Goal: Task Accomplishment & Management: Use online tool/utility

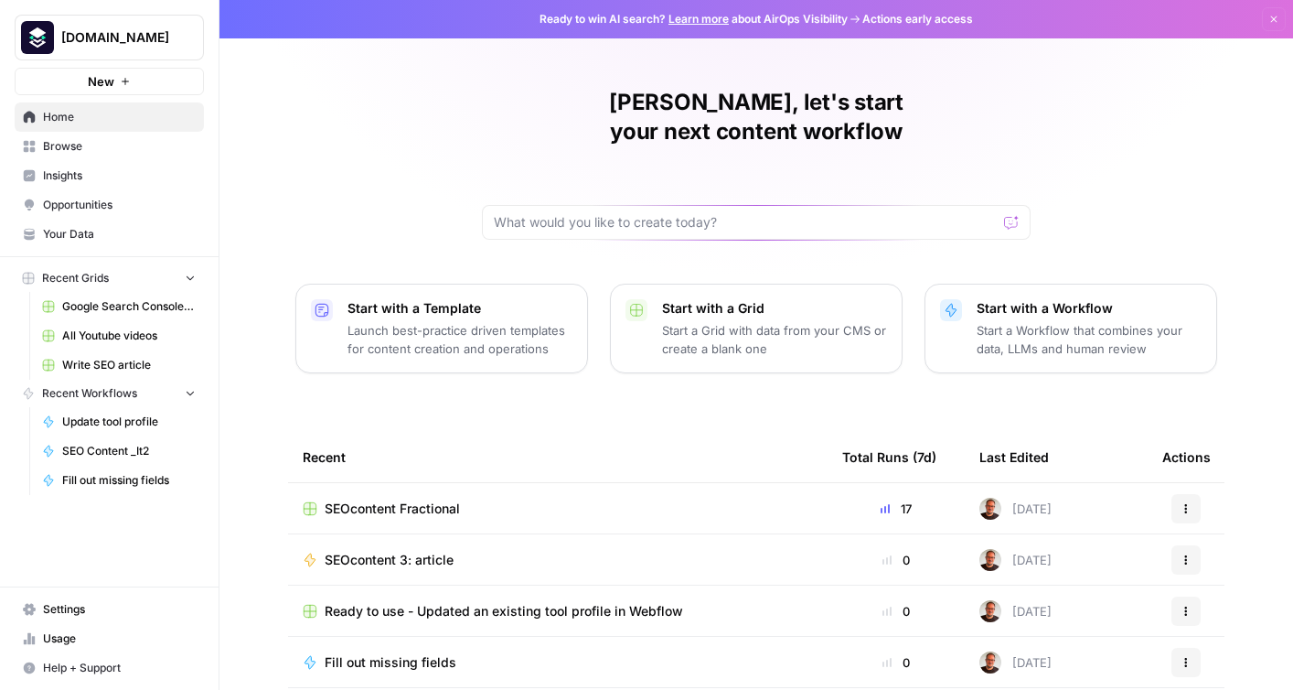
scroll to position [86, 0]
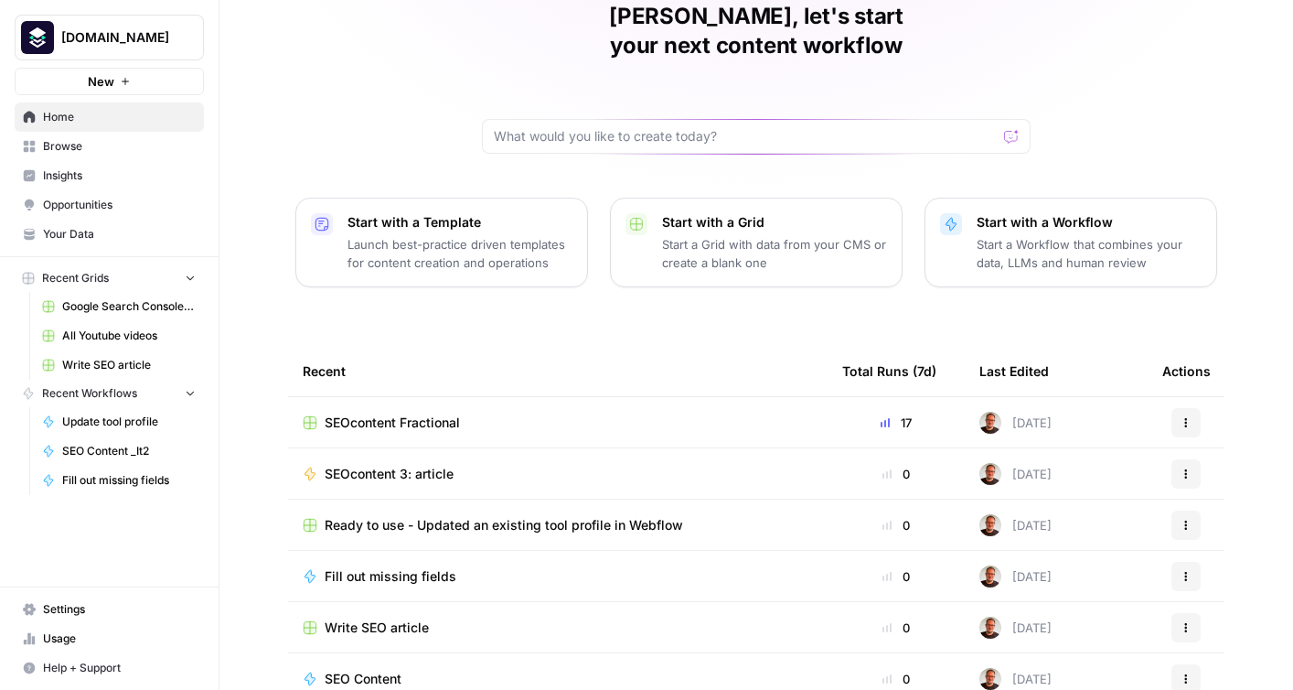
click at [437, 516] on span "Ready to use - Updated an existing tool profile in Webflow" at bounding box center [504, 525] width 358 height 18
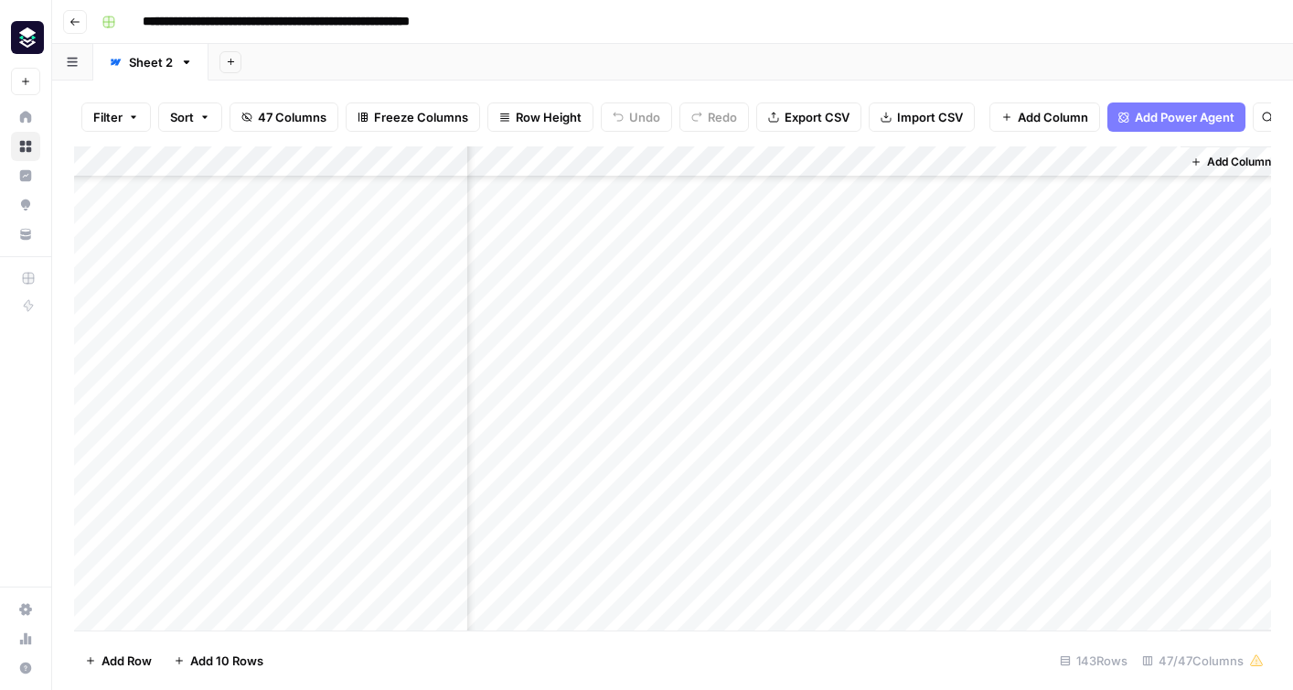
scroll to position [861, 7304]
click at [1142, 161] on div "Add Column" at bounding box center [672, 388] width 1197 height 484
click at [1107, 280] on span "Edit" at bounding box center [1131, 274] width 160 height 18
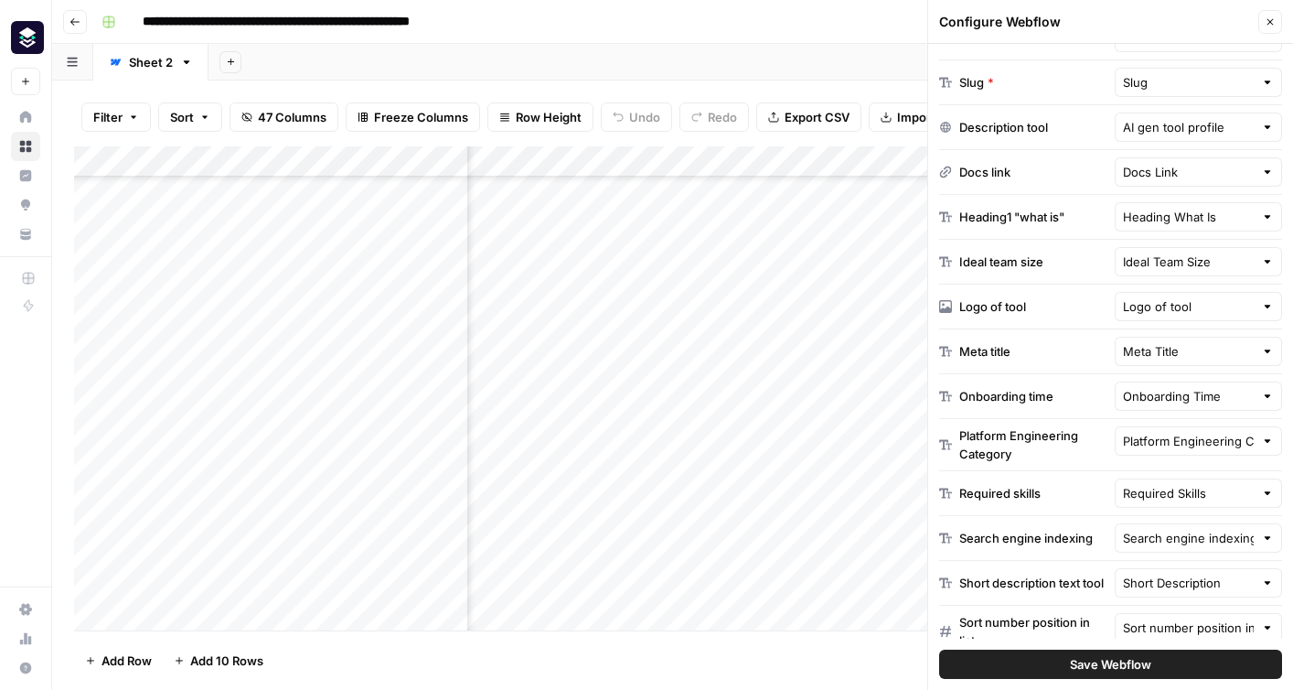
scroll to position [442, 0]
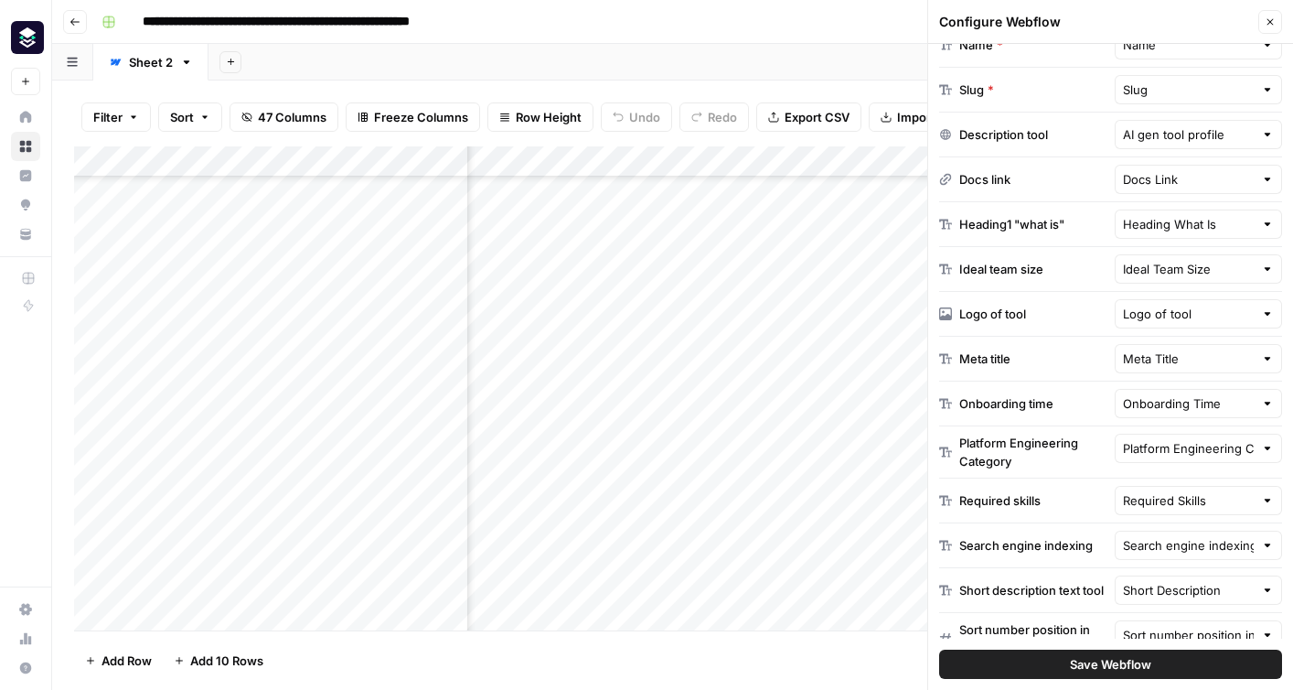
click at [1184, 188] on div "Docs Link" at bounding box center [1199, 179] width 168 height 29
click at [1184, 248] on span "Docs link" at bounding box center [1179, 250] width 99 height 18
type input "Docs link"
click at [838, 406] on div "Add Column" at bounding box center [672, 388] width 1197 height 484
click at [829, 376] on div "Add Column" at bounding box center [672, 388] width 1197 height 484
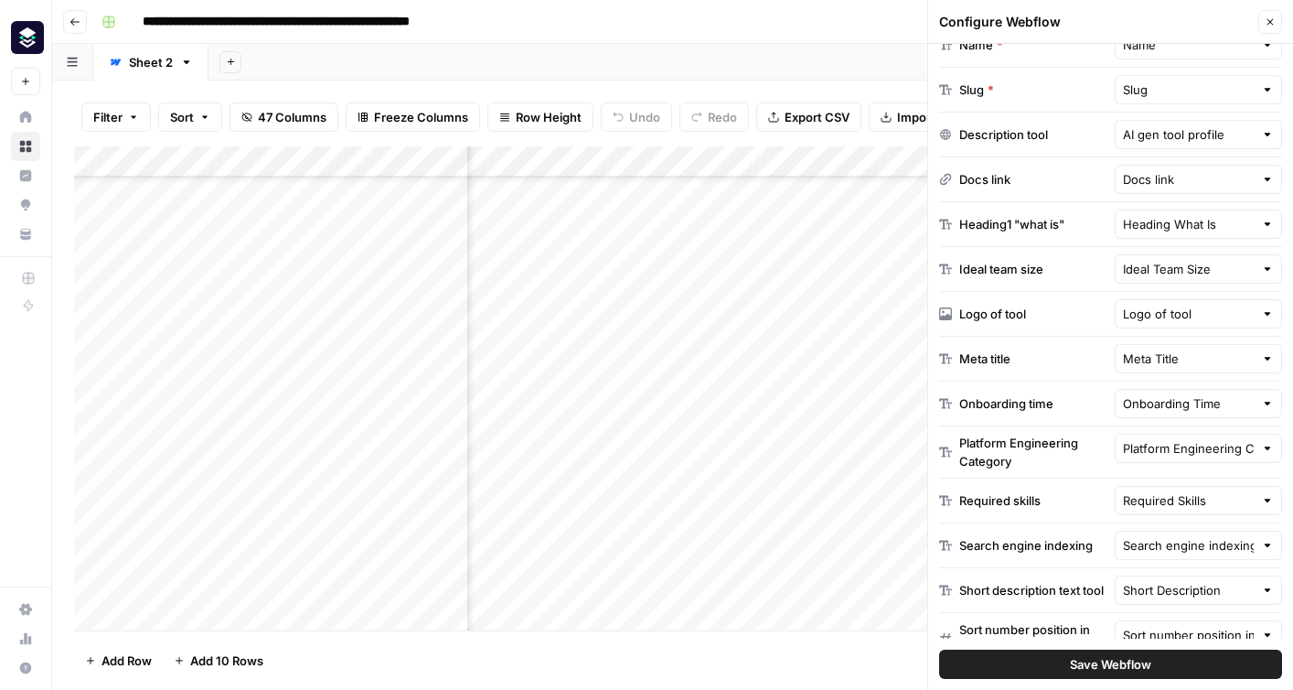
scroll to position [861, 6186]
click at [1173, 177] on input "Docs link" at bounding box center [1189, 179] width 132 height 18
click at [1174, 252] on span "Docs link" at bounding box center [1171, 250] width 82 height 18
type input "Docs link"
click at [1155, 168] on div "Docs link" at bounding box center [1199, 179] width 168 height 29
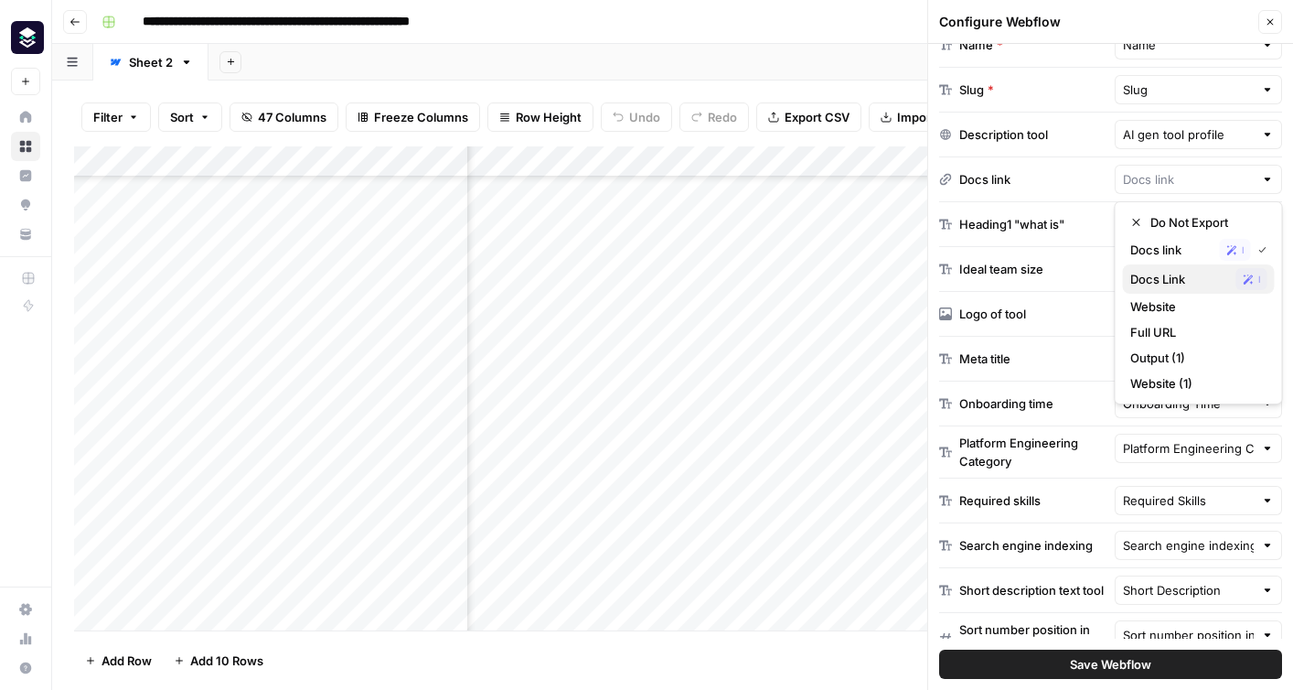
click at [1165, 266] on button "Docs Link Possible Match" at bounding box center [1199, 278] width 152 height 29
type input "Docs Link"
click at [1095, 655] on span "Save Webflow" at bounding box center [1110, 664] width 81 height 18
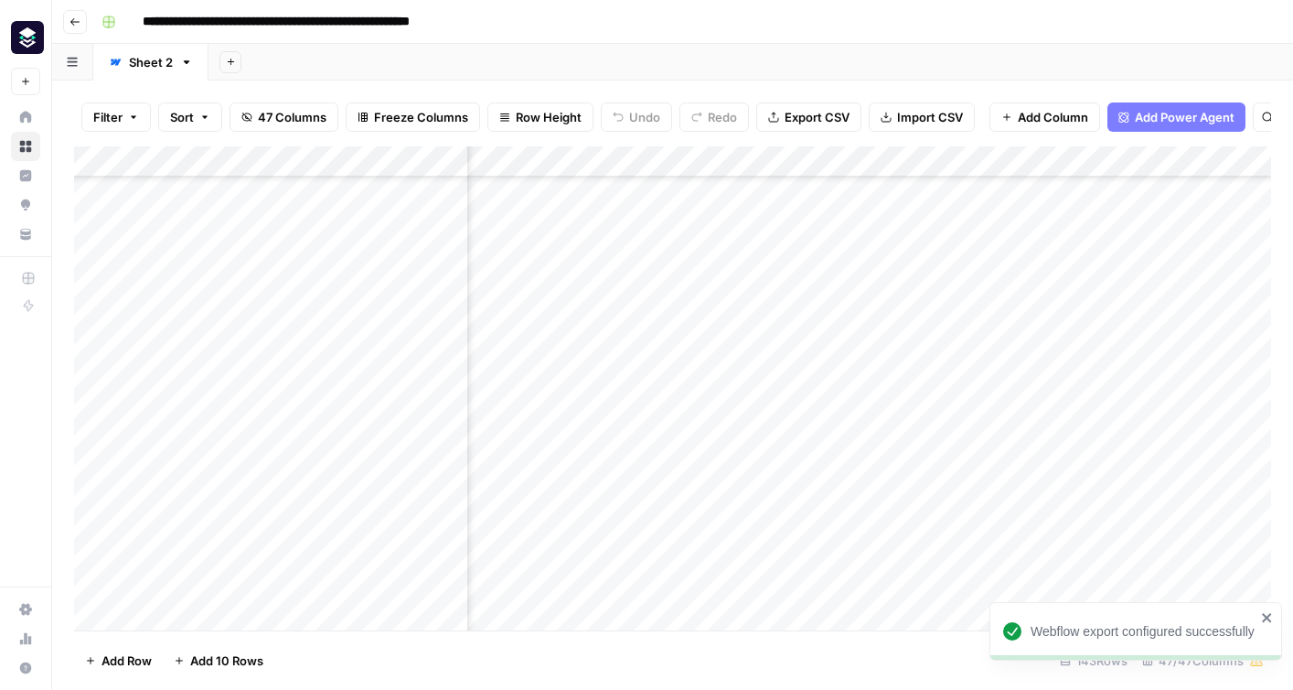
scroll to position [861, 7315]
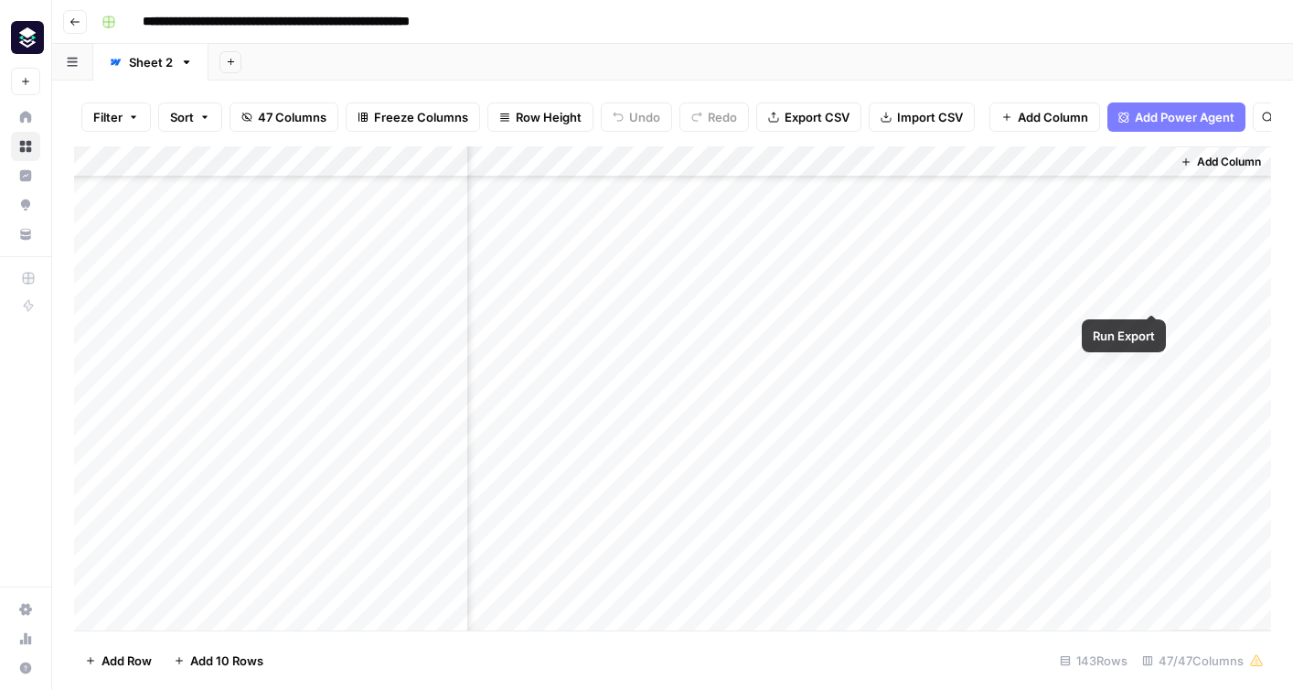
click at [1149, 293] on div "Add Column" at bounding box center [672, 388] width 1197 height 484
click at [1040, 290] on div "Add Column" at bounding box center [672, 388] width 1197 height 484
click at [1132, 162] on div "Add Column" at bounding box center [672, 388] width 1197 height 484
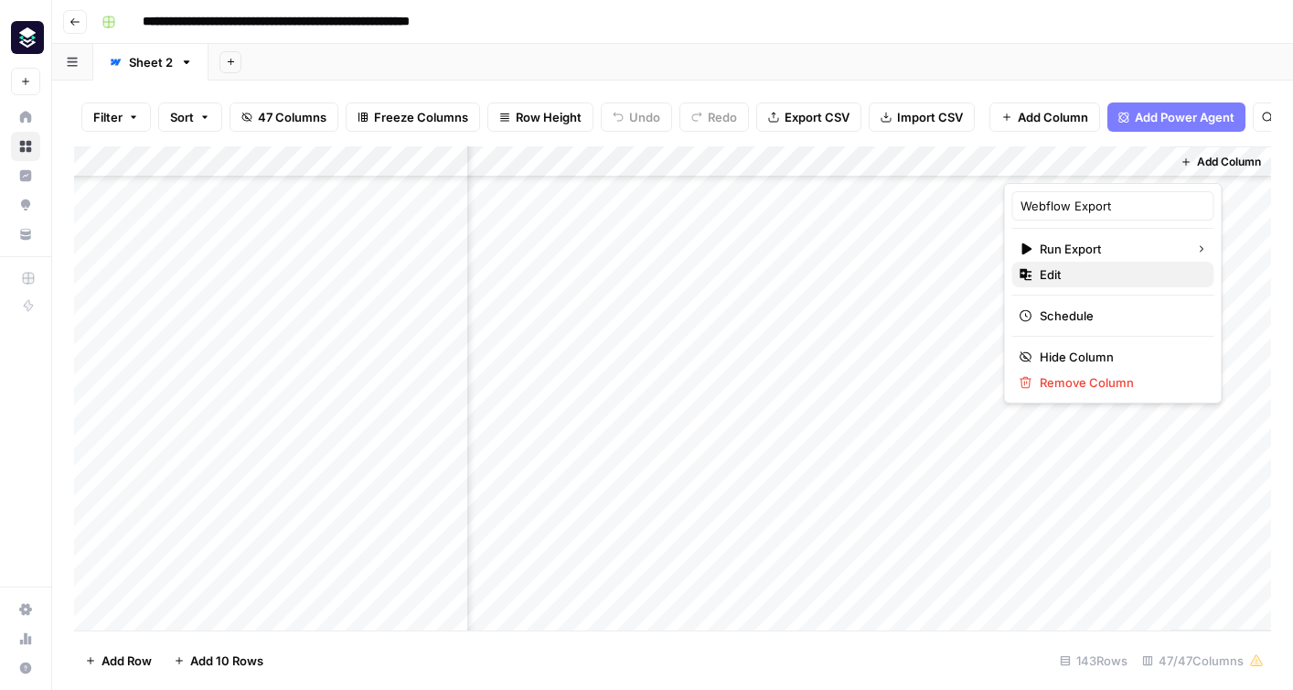
click at [1114, 267] on span "Edit" at bounding box center [1120, 274] width 160 height 18
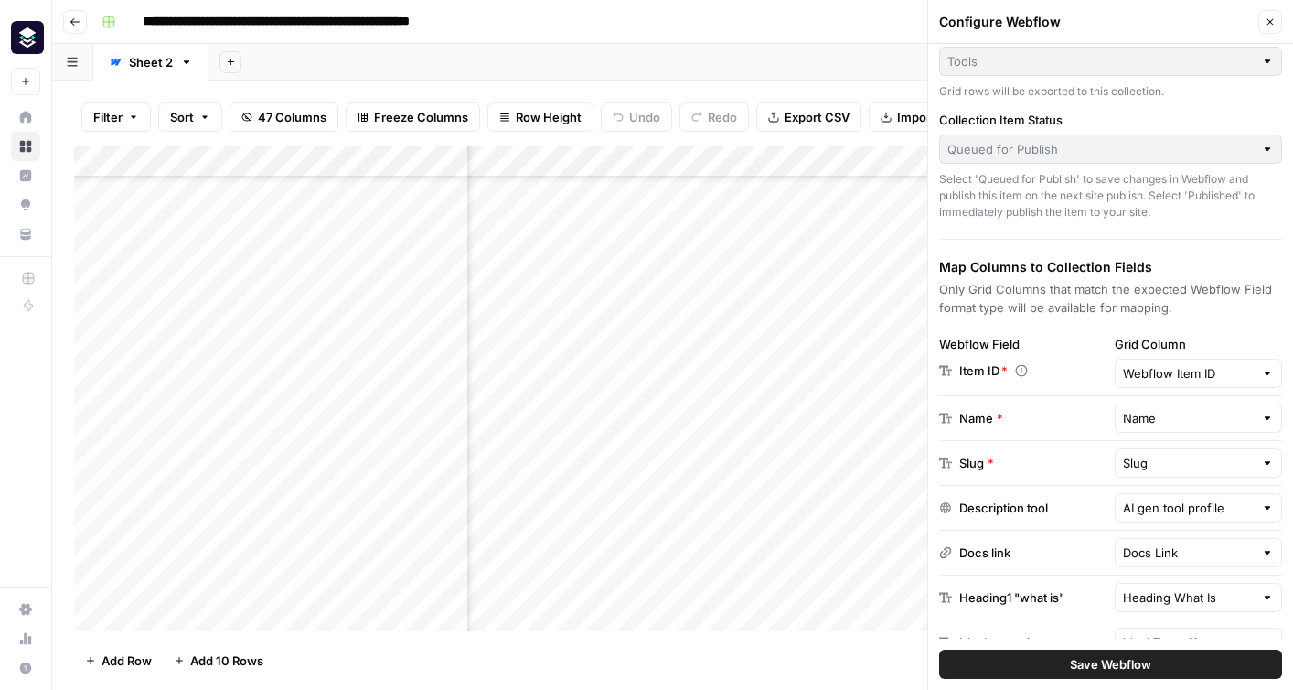
scroll to position [70, 0]
click at [1271, 16] on icon "button" at bounding box center [1270, 21] width 11 height 11
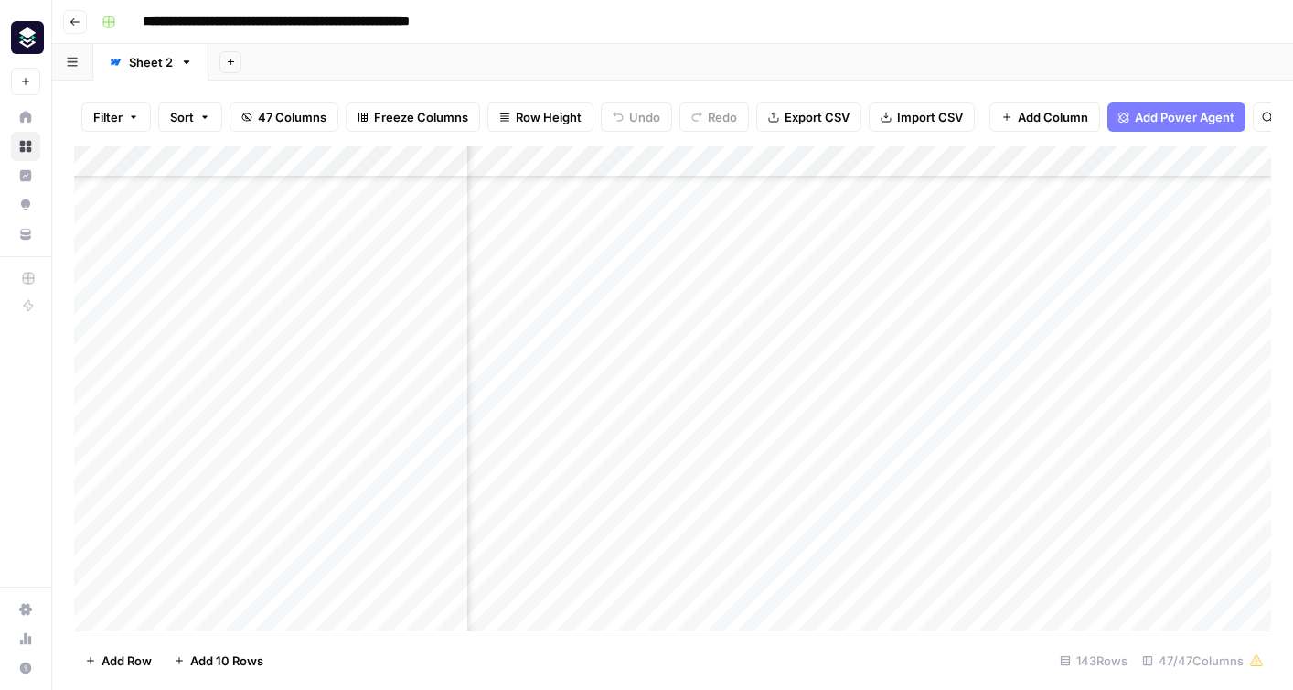
scroll to position [861, 7315]
click at [1135, 167] on div "Add Column" at bounding box center [672, 388] width 1197 height 484
click at [1123, 272] on span "Edit" at bounding box center [1120, 274] width 160 height 18
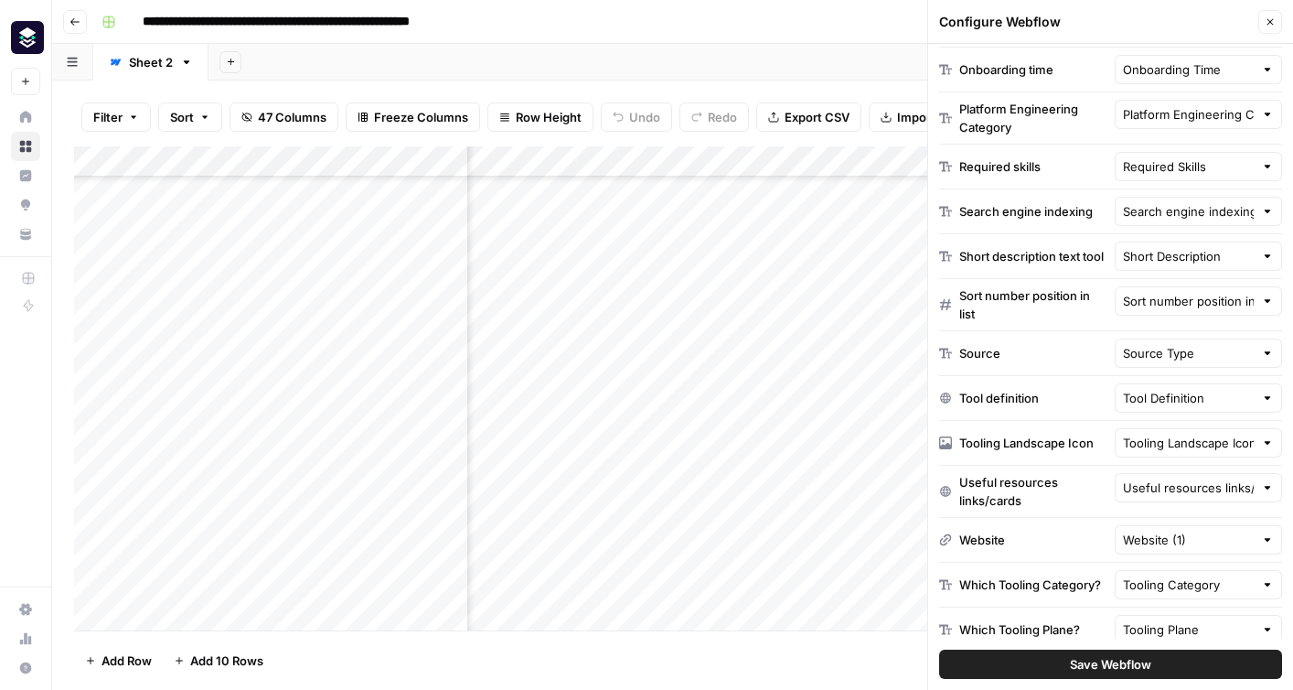
scroll to position [792, 0]
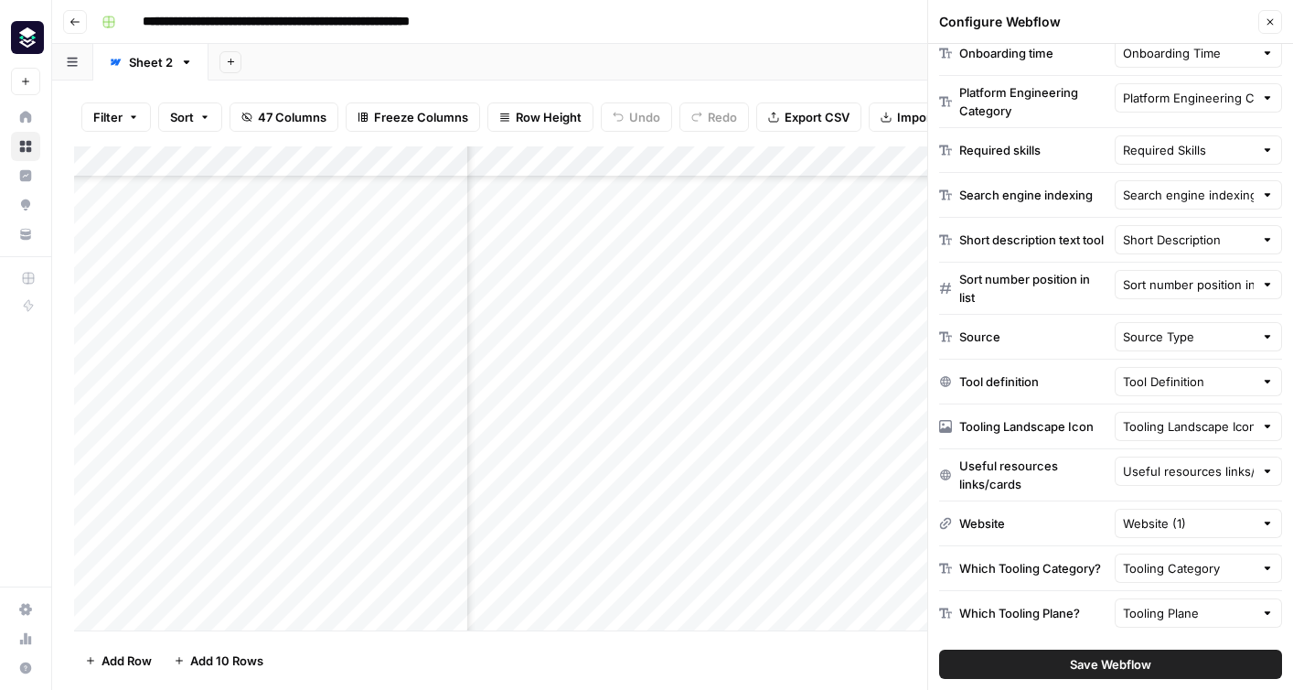
click at [826, 327] on div "Add Column" at bounding box center [672, 388] width 1197 height 484
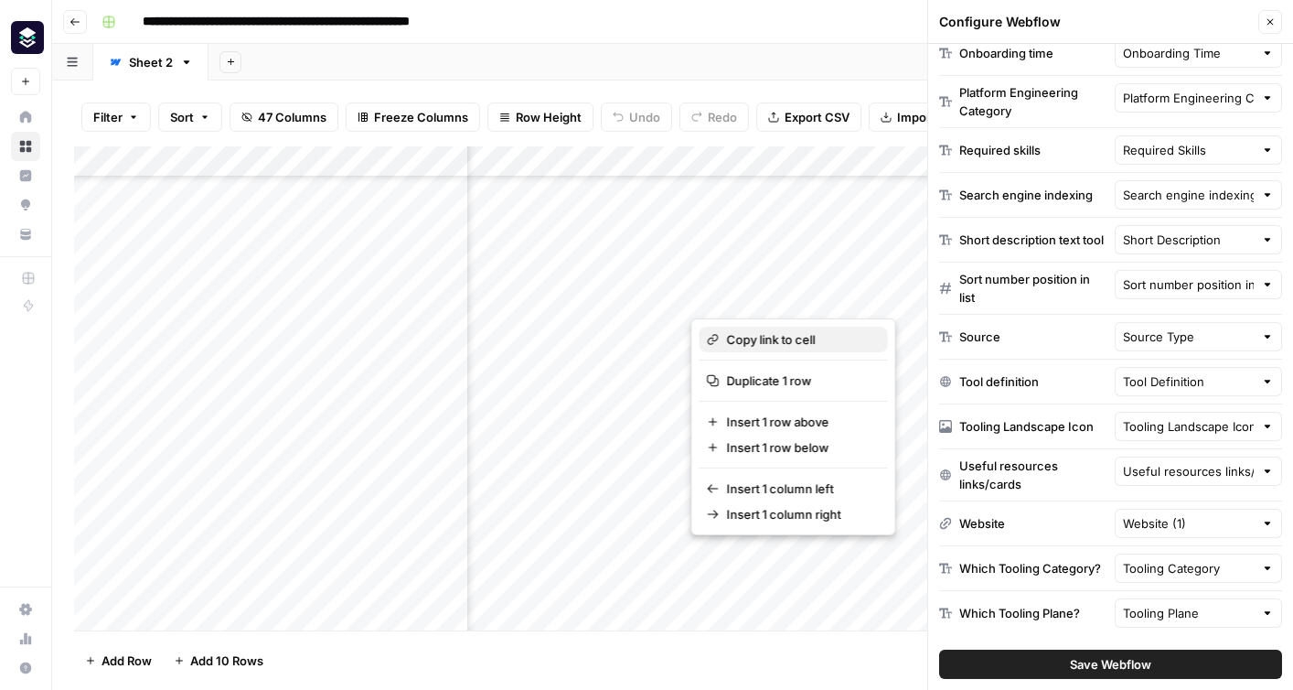
click at [794, 340] on span "Copy link to cell" at bounding box center [800, 339] width 146 height 18
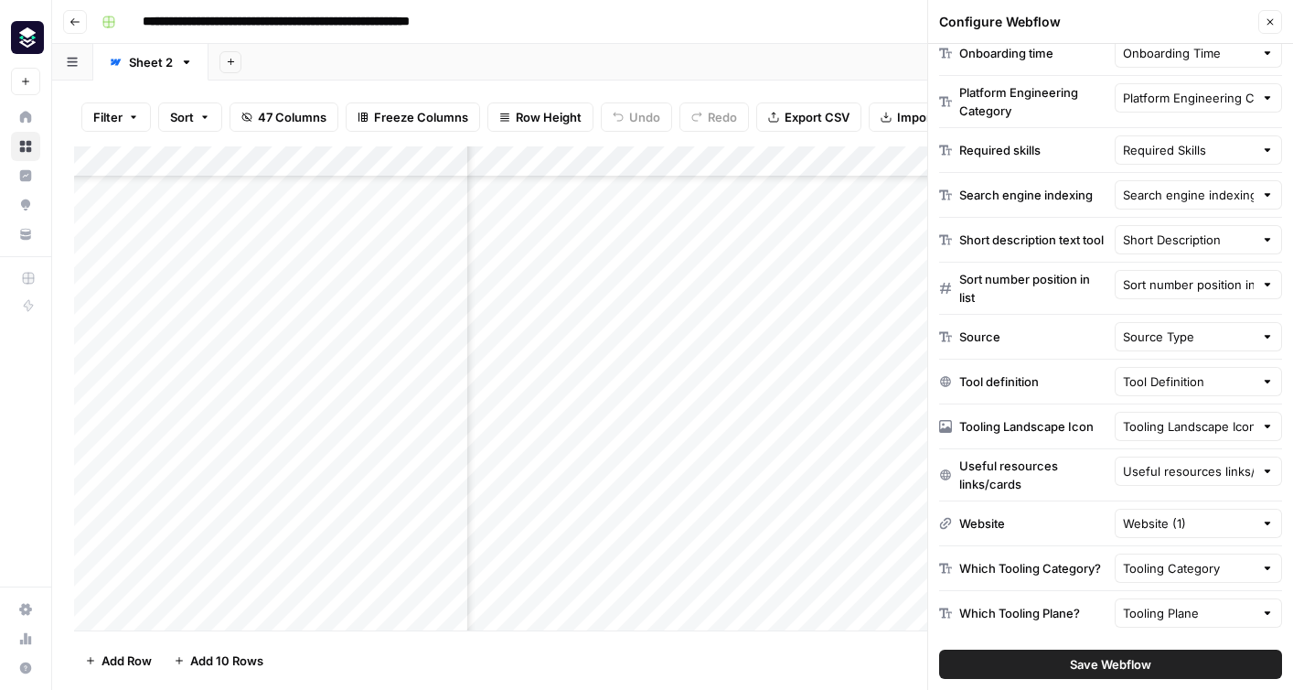
scroll to position [861, 2655]
click at [734, 298] on div "Add Column" at bounding box center [672, 388] width 1197 height 484
click at [734, 298] on input at bounding box center [782, 300] width 293 height 22
type input "**********"
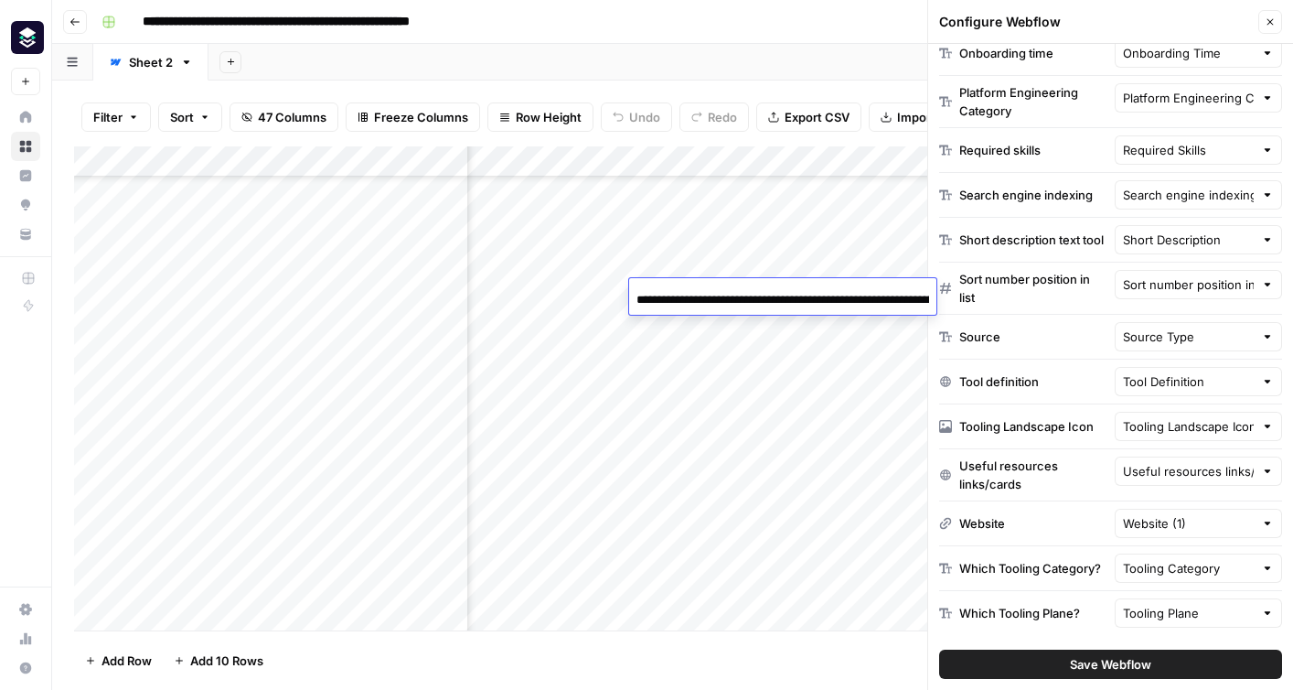
scroll to position [0, 486]
click at [734, 298] on input "**********" at bounding box center [782, 300] width 293 height 22
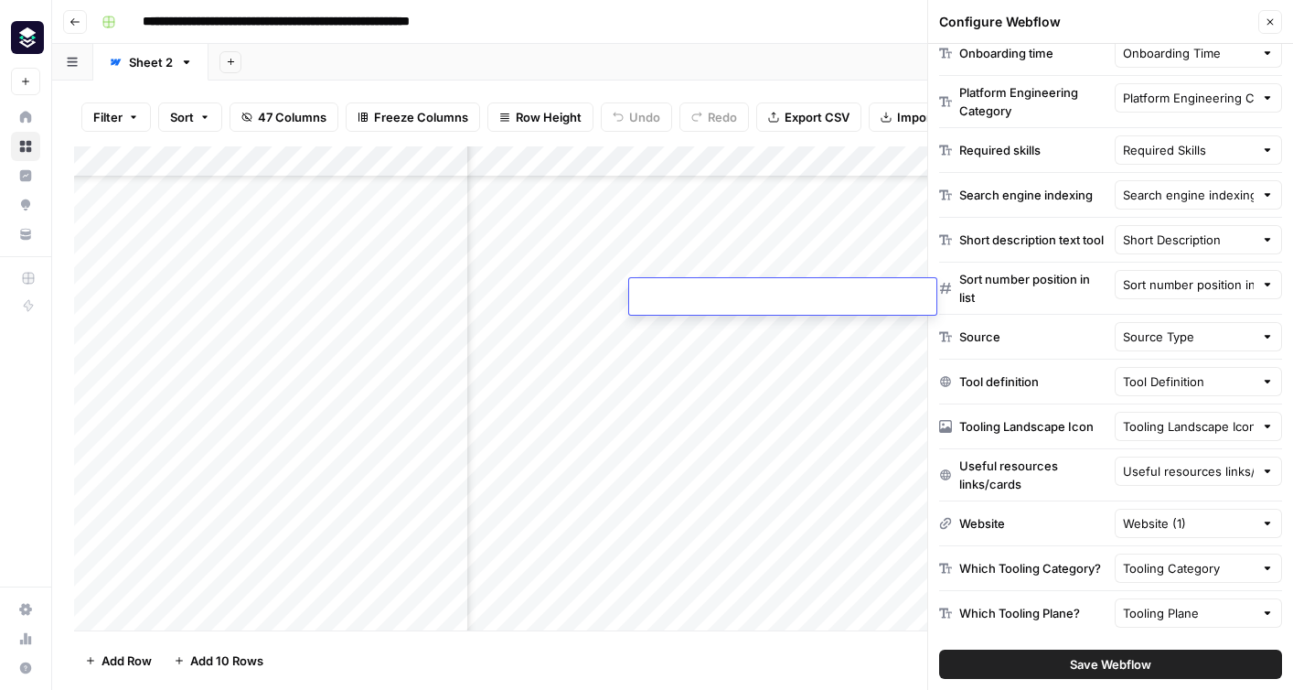
scroll to position [0, 0]
click at [727, 414] on div "Add Column" at bounding box center [672, 388] width 1197 height 484
click at [726, 294] on div "Add Column" at bounding box center [672, 388] width 1197 height 484
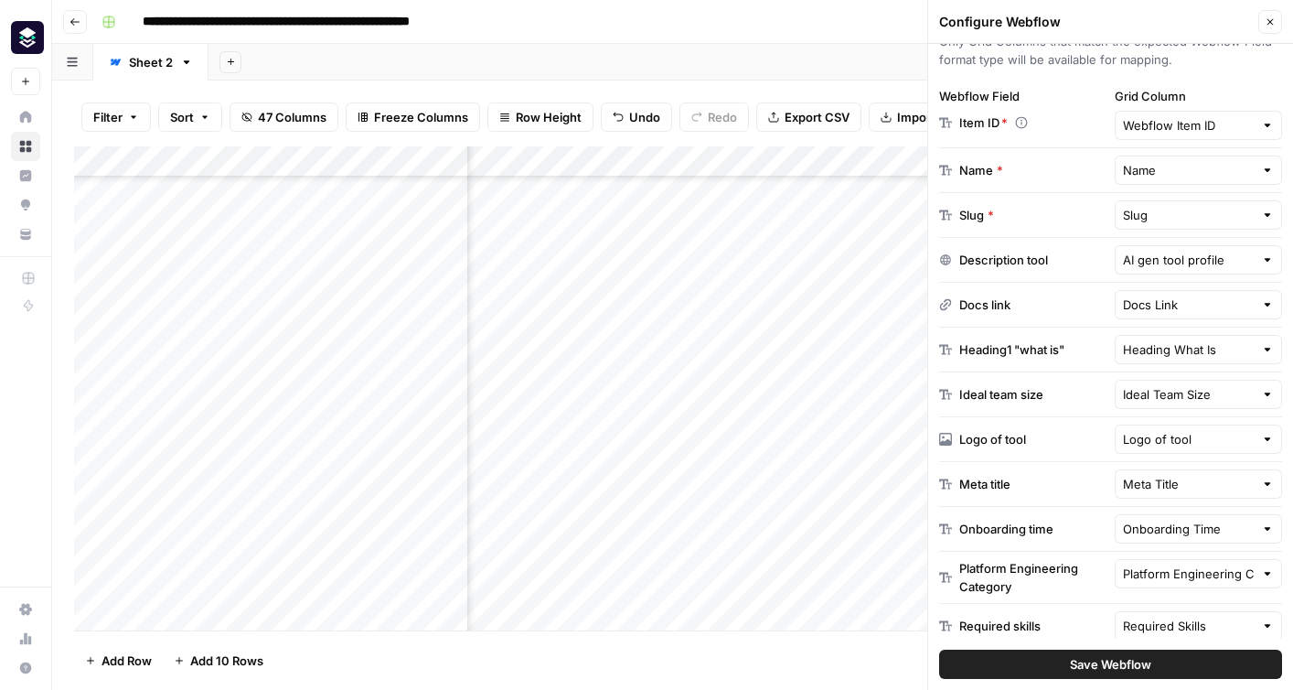
scroll to position [314, 0]
click at [1184, 658] on button "Save Webflow" at bounding box center [1110, 663] width 343 height 29
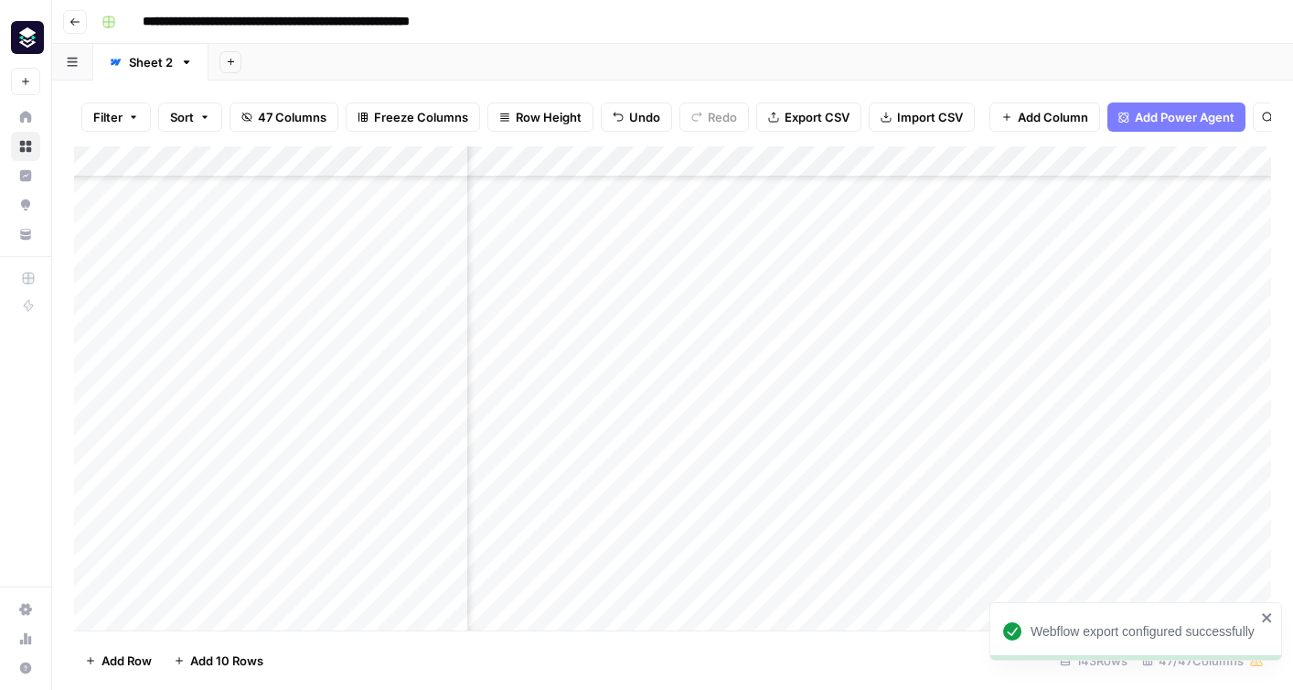
scroll to position [861, 7315]
click at [1154, 294] on div "Add Column" at bounding box center [672, 388] width 1197 height 484
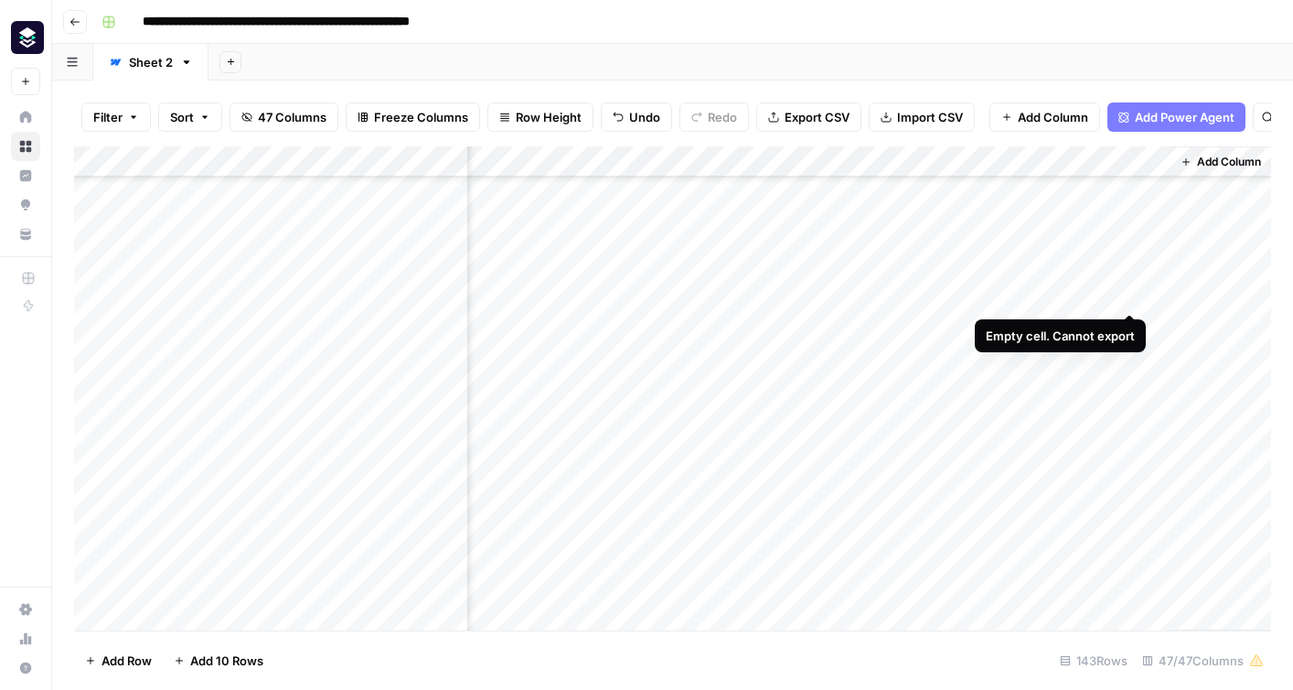
click at [1130, 296] on div "Add Column" at bounding box center [672, 388] width 1197 height 484
click at [835, 292] on div "Add Column" at bounding box center [672, 388] width 1197 height 484
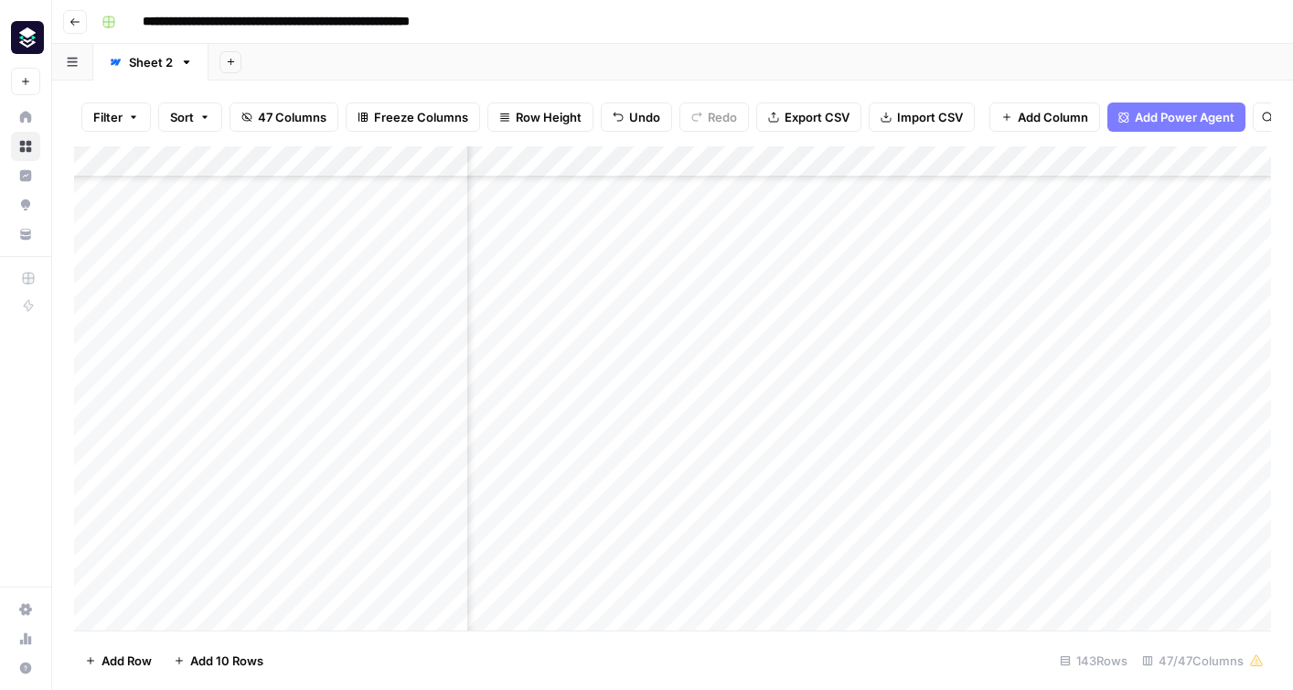
click at [835, 292] on div "Add Column" at bounding box center [672, 388] width 1197 height 484
click at [835, 292] on input at bounding box center [898, 299] width 293 height 22
type input "**********"
click at [635, 291] on div "Add Column" at bounding box center [672, 388] width 1197 height 484
click at [671, 306] on div "Add Column" at bounding box center [672, 388] width 1197 height 484
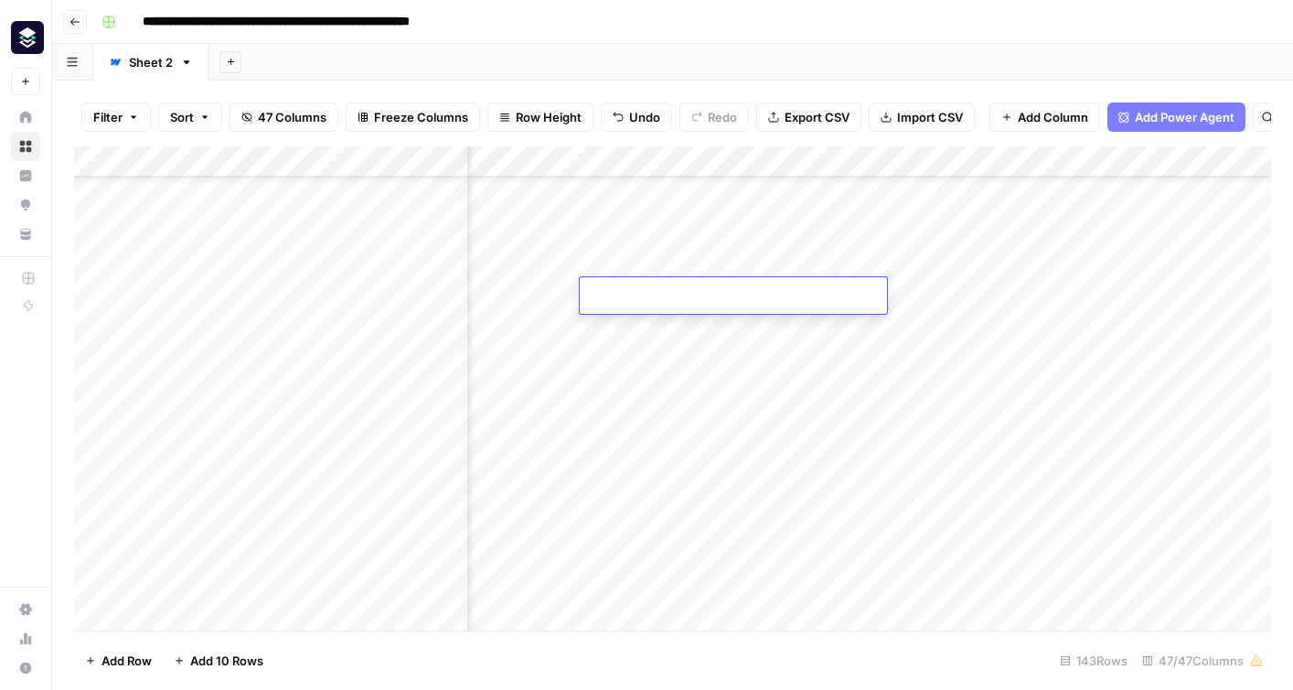
click at [671, 306] on input at bounding box center [733, 299] width 293 height 22
type input "**********"
click at [1160, 335] on div "Add Column" at bounding box center [672, 388] width 1197 height 484
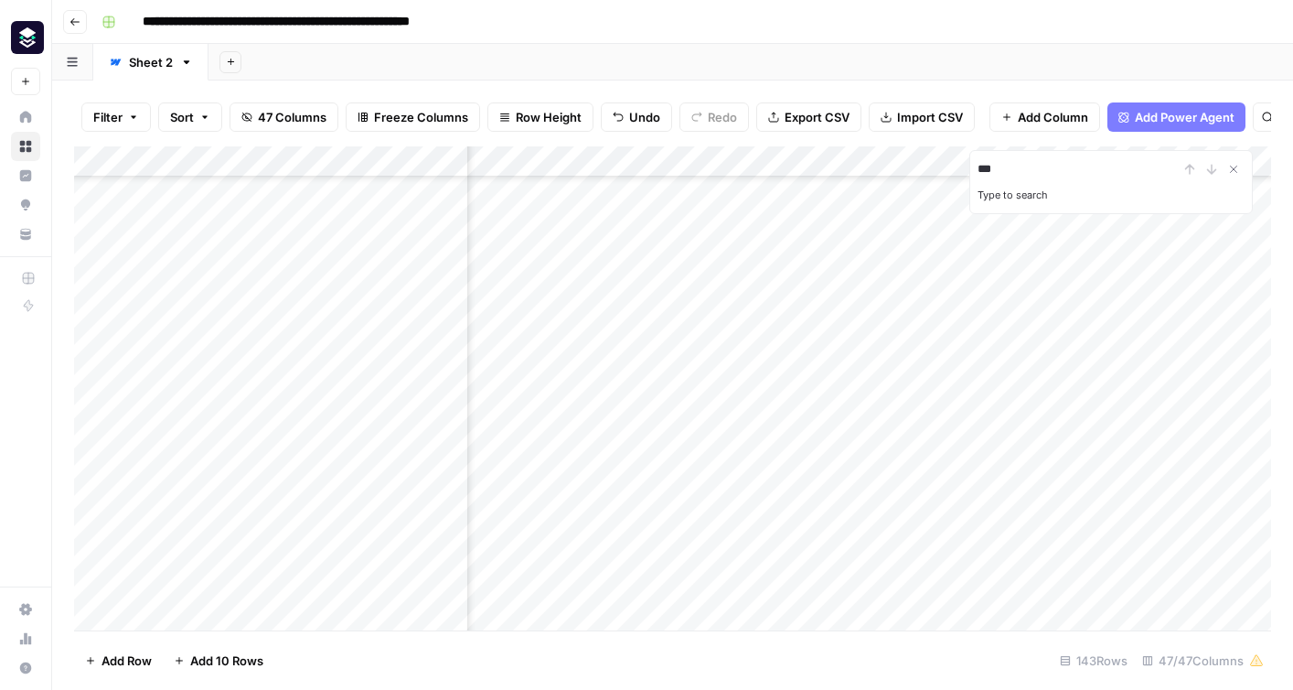
type input "***"
click at [816, 333] on div "Add Column" at bounding box center [672, 388] width 1197 height 484
click at [1236, 170] on icon "Close Search" at bounding box center [1233, 169] width 15 height 15
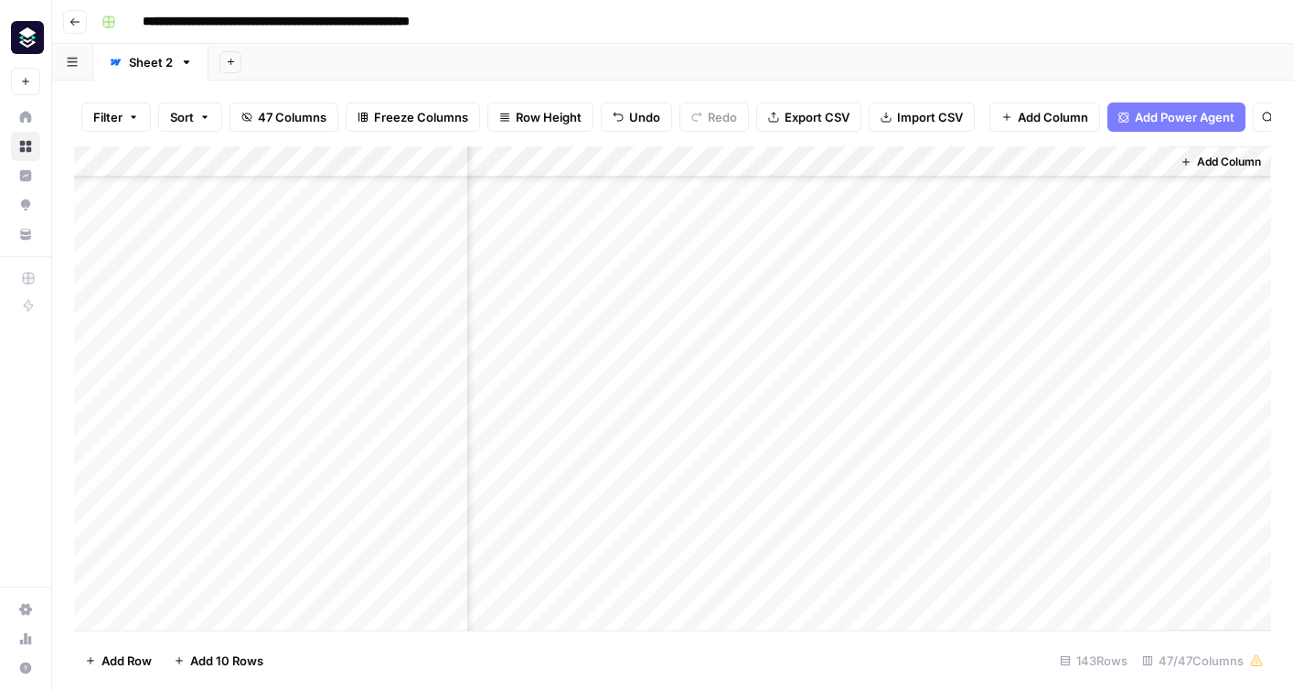
click at [1133, 166] on div "Add Column" at bounding box center [672, 388] width 1197 height 484
click at [1106, 269] on span "Edit" at bounding box center [1120, 274] width 160 height 18
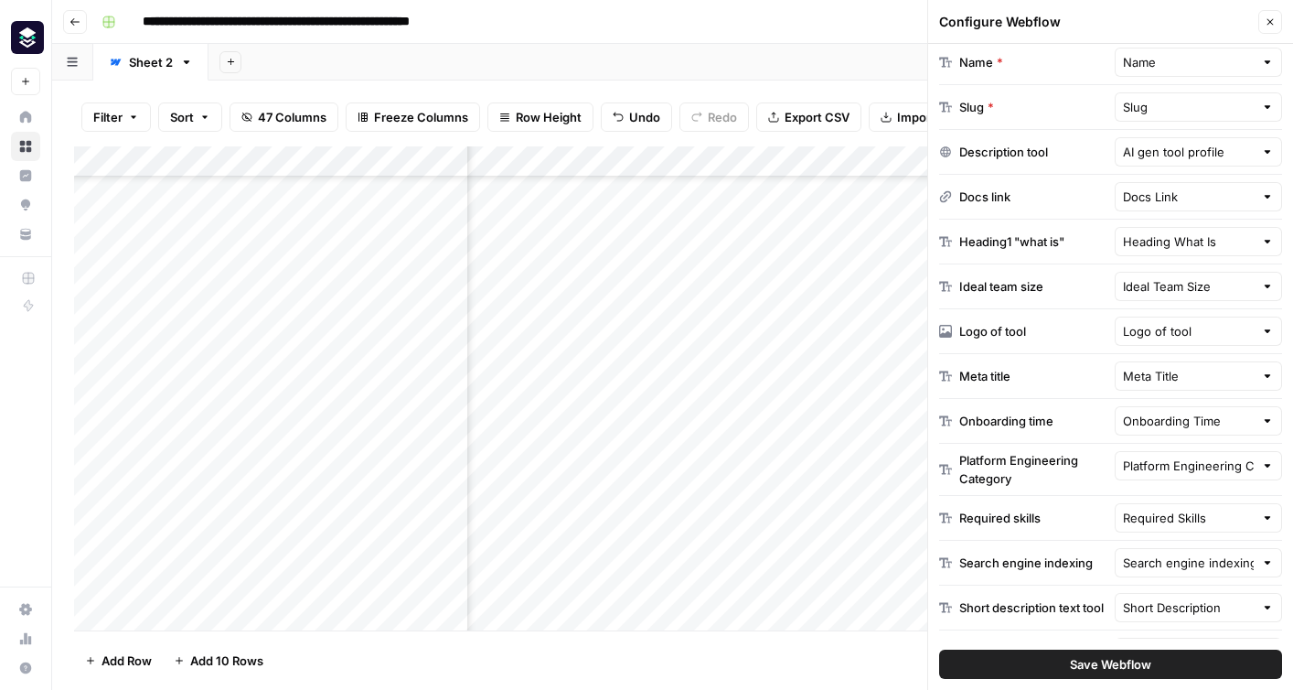
scroll to position [446, 0]
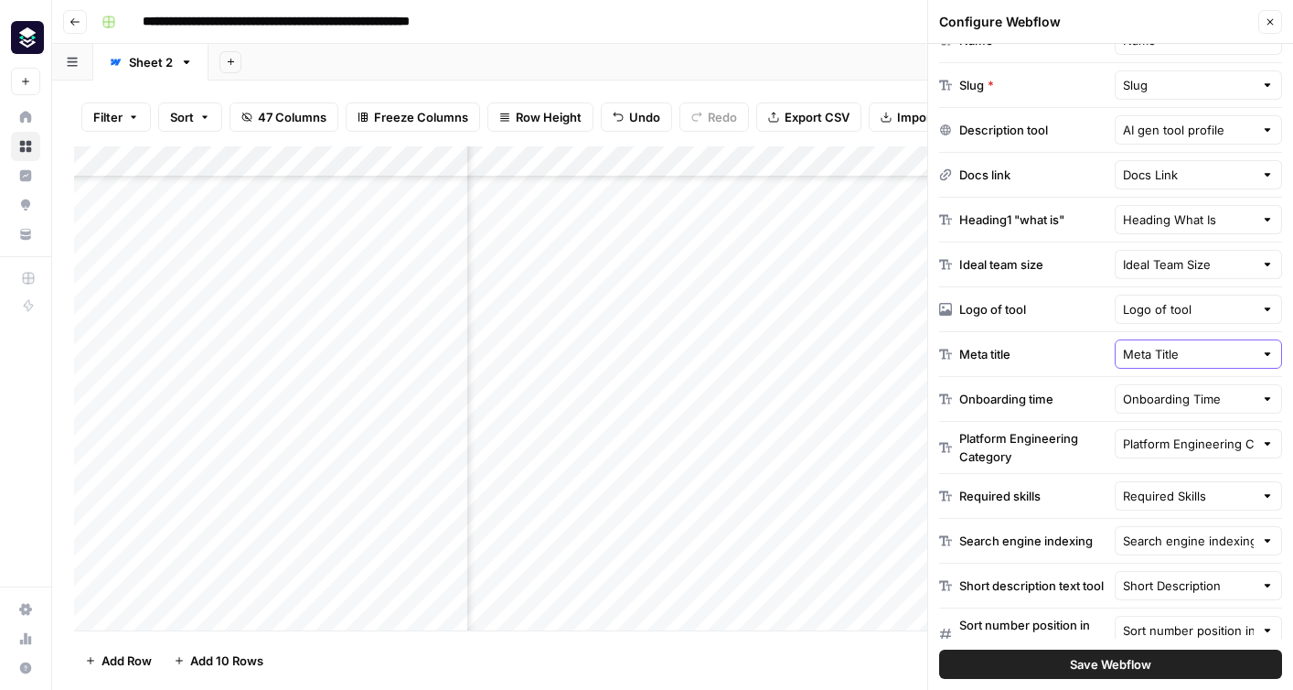
click at [1201, 350] on input "Meta Title" at bounding box center [1189, 354] width 132 height 18
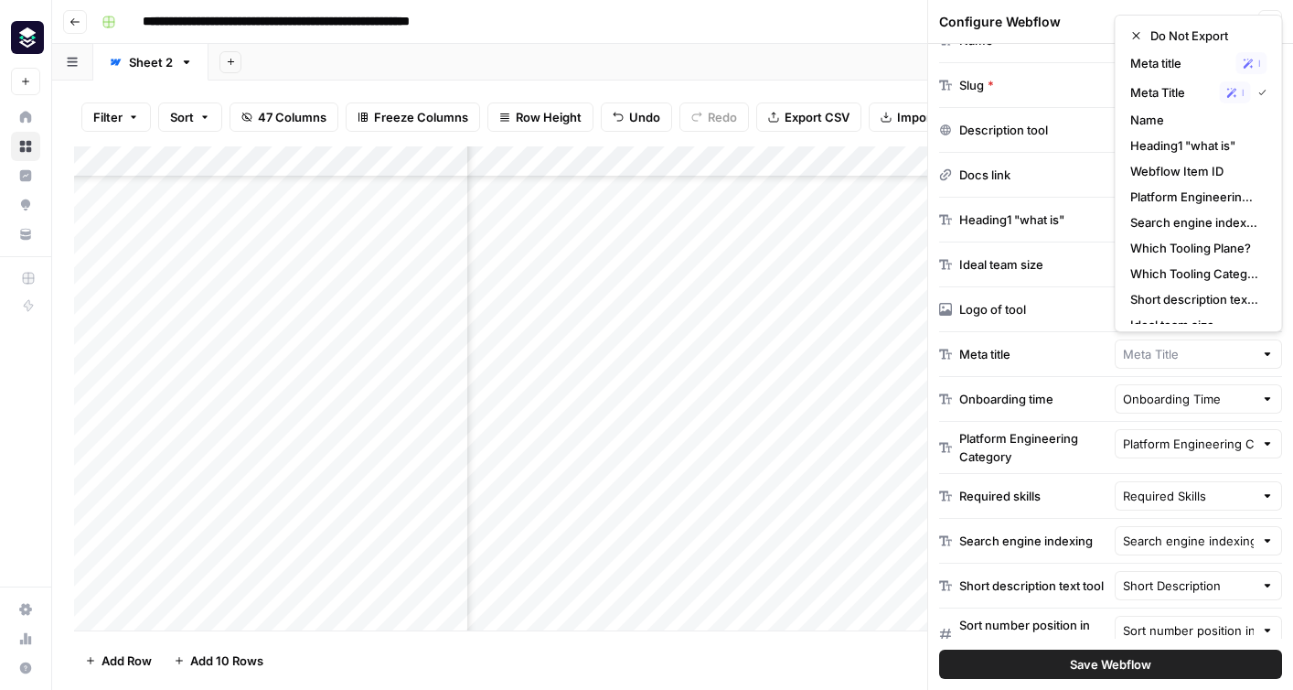
type input "Meta Title"
click at [1064, 370] on div "Meta title Meta Title" at bounding box center [1110, 354] width 343 height 45
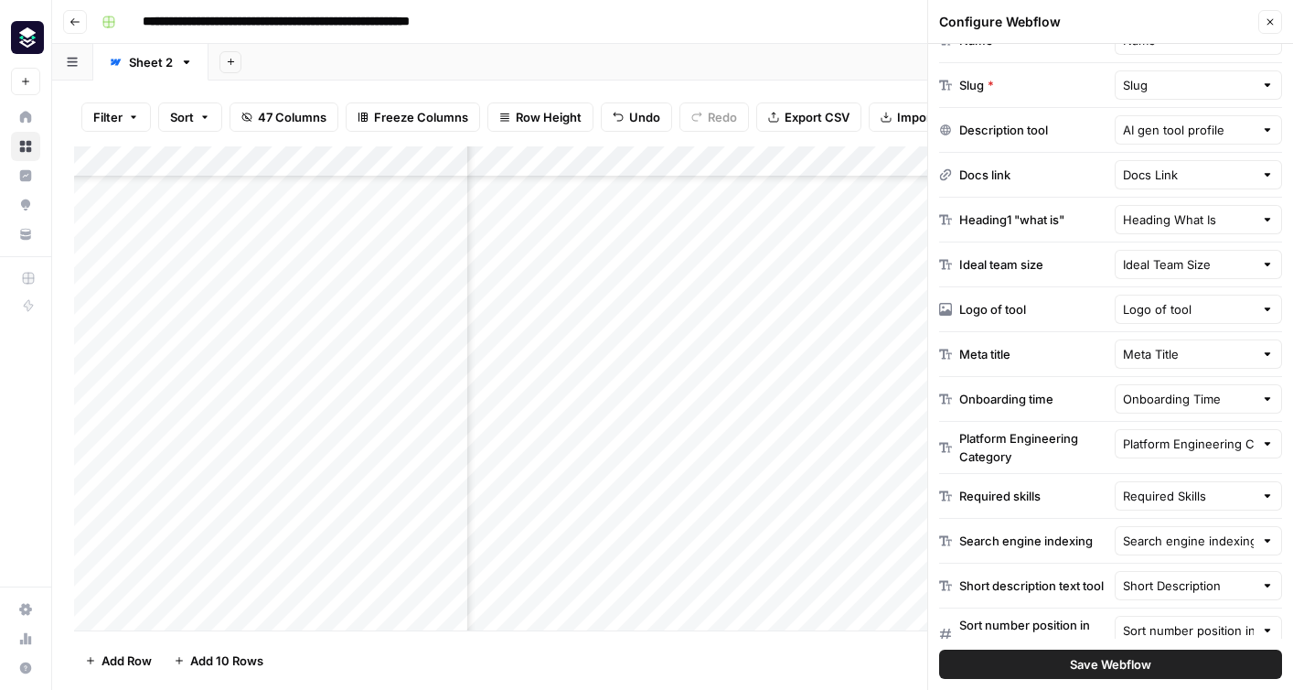
click at [810, 431] on div "Add Column" at bounding box center [672, 388] width 1197 height 484
click at [806, 361] on div "Add Column" at bounding box center [672, 388] width 1197 height 484
click at [782, 330] on div "Add Column" at bounding box center [672, 388] width 1197 height 484
click at [729, 430] on div "Add Column" at bounding box center [672, 388] width 1197 height 484
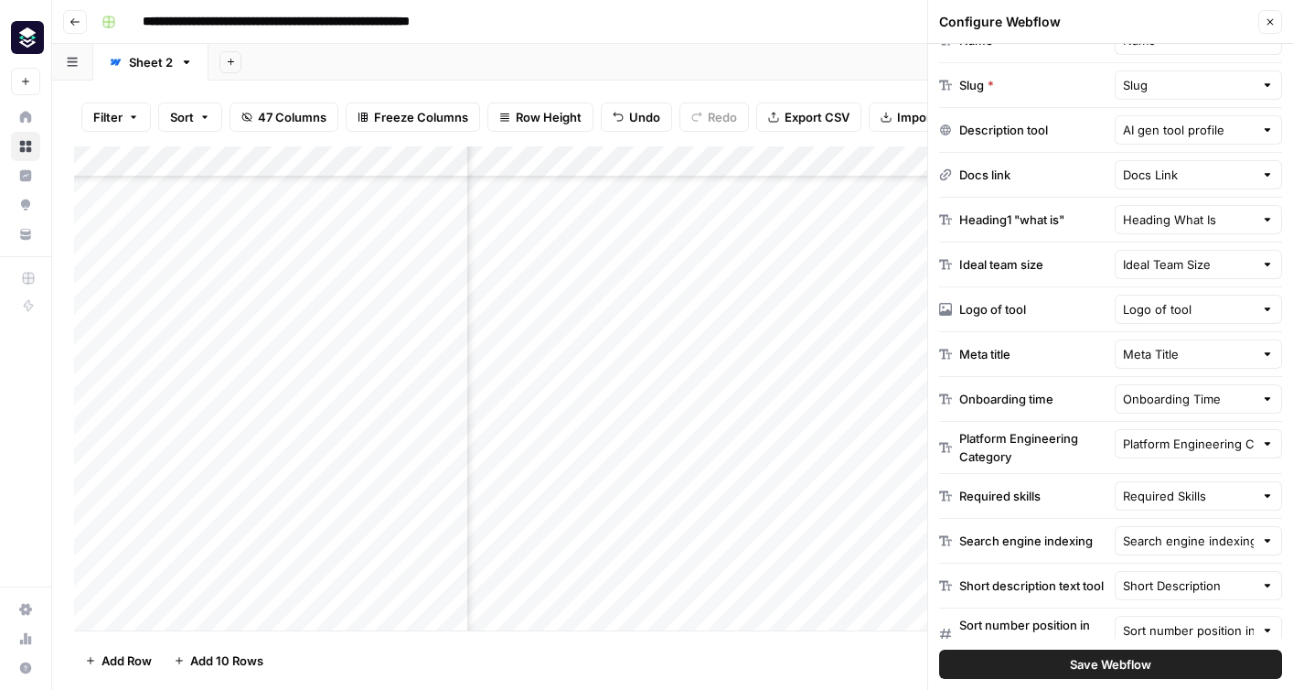
click at [1282, 23] on header "Configure Webflow Close" at bounding box center [1110, 22] width 365 height 44
click at [1277, 22] on button "Close" at bounding box center [1270, 22] width 24 height 24
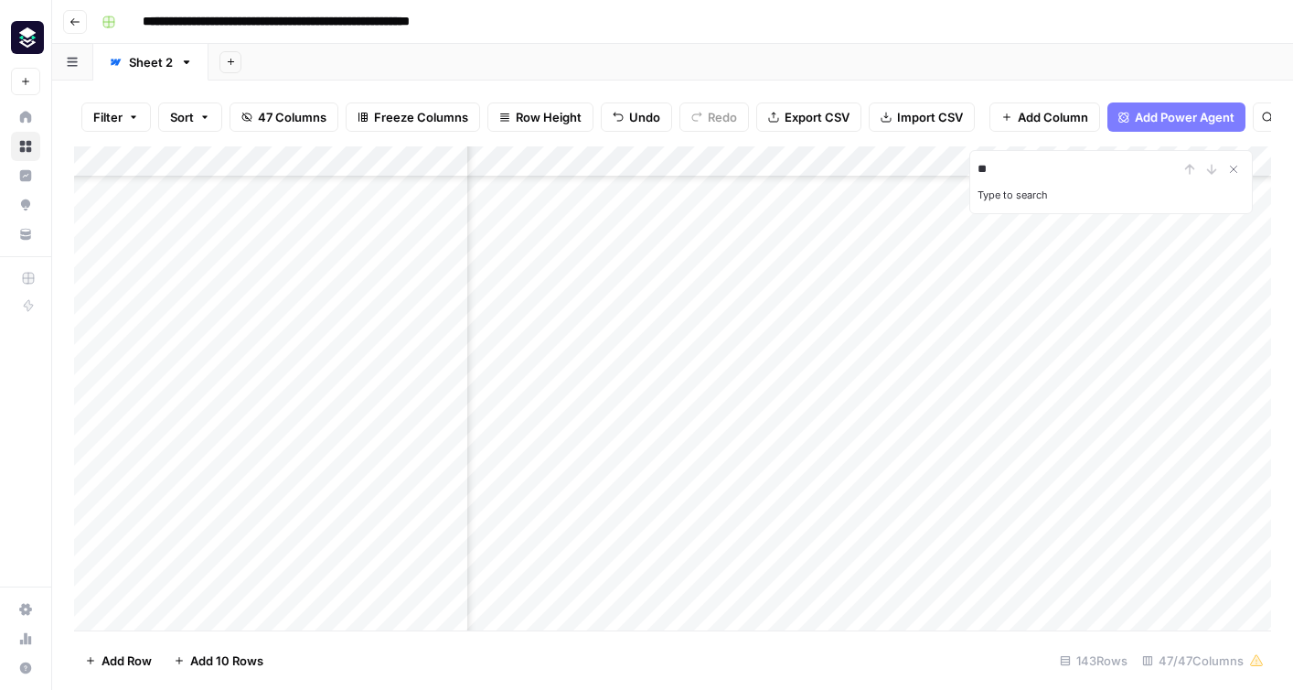
click at [1011, 165] on input "**" at bounding box center [1078, 169] width 201 height 22
type input "******"
click at [861, 384] on div "Add Column" at bounding box center [672, 388] width 1197 height 484
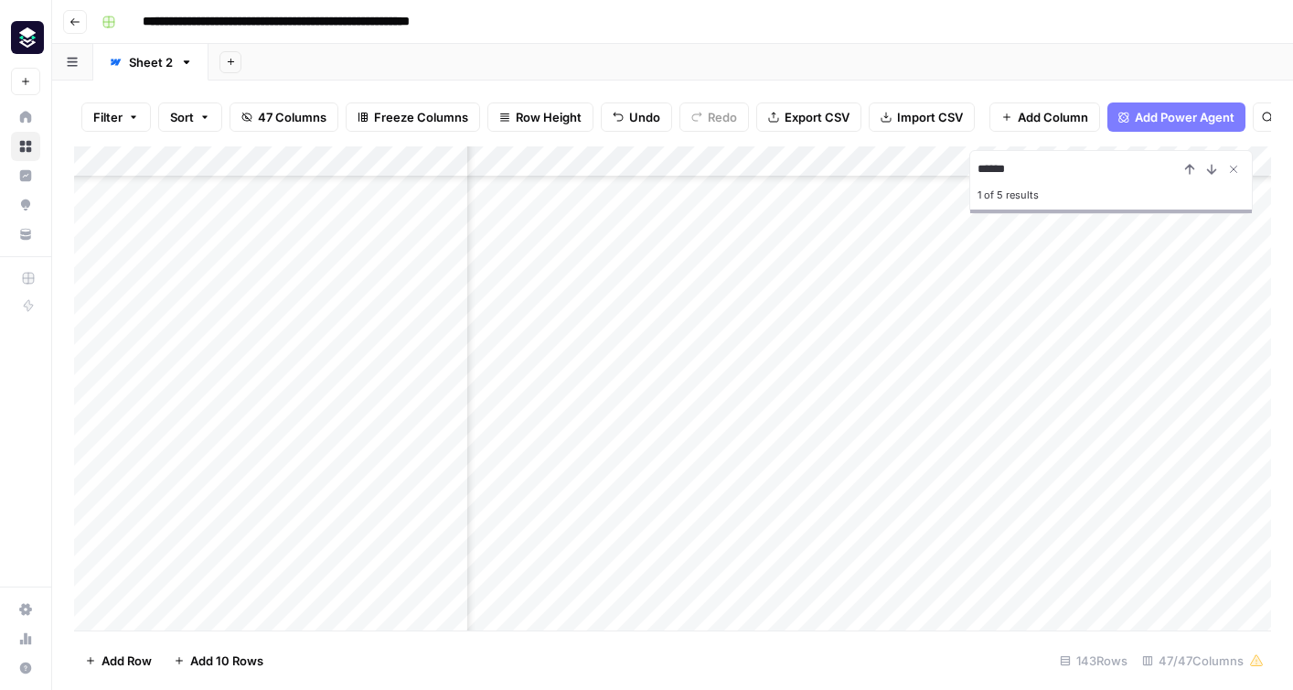
click at [805, 342] on div "Add Column" at bounding box center [672, 388] width 1197 height 484
click at [626, 358] on div "Add Column" at bounding box center [672, 388] width 1197 height 484
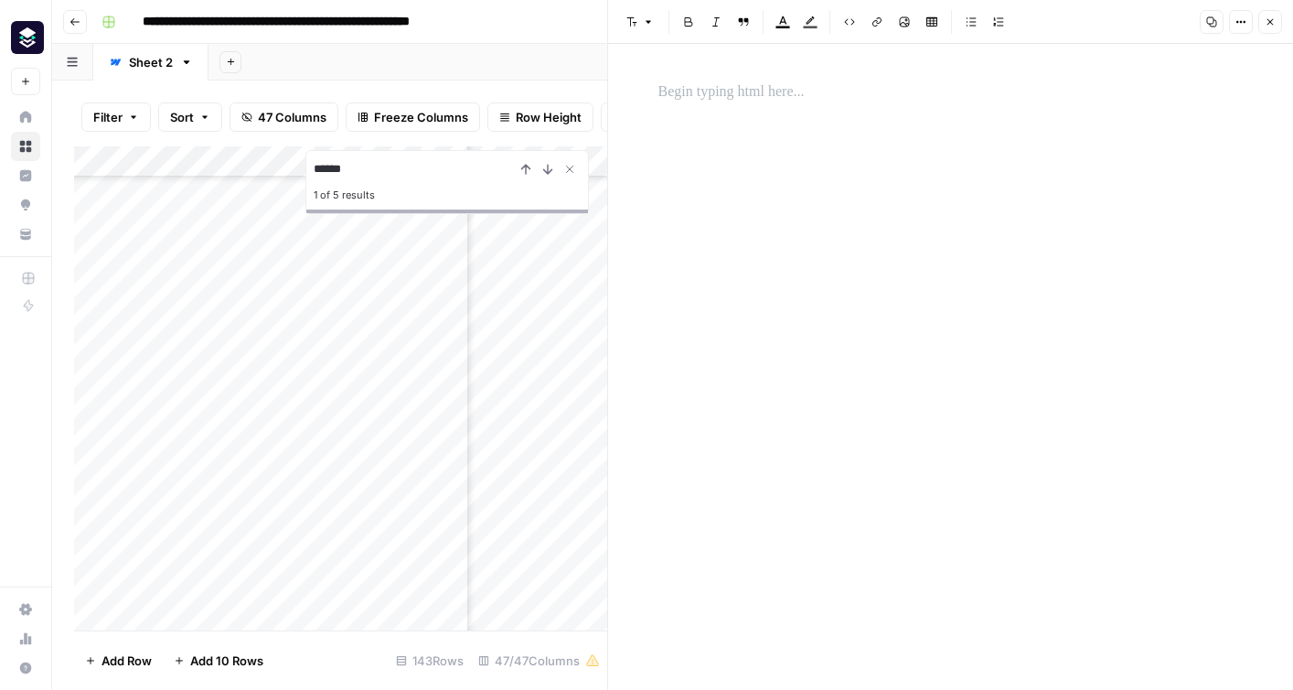
click at [1268, 25] on icon "button" at bounding box center [1270, 21] width 11 height 11
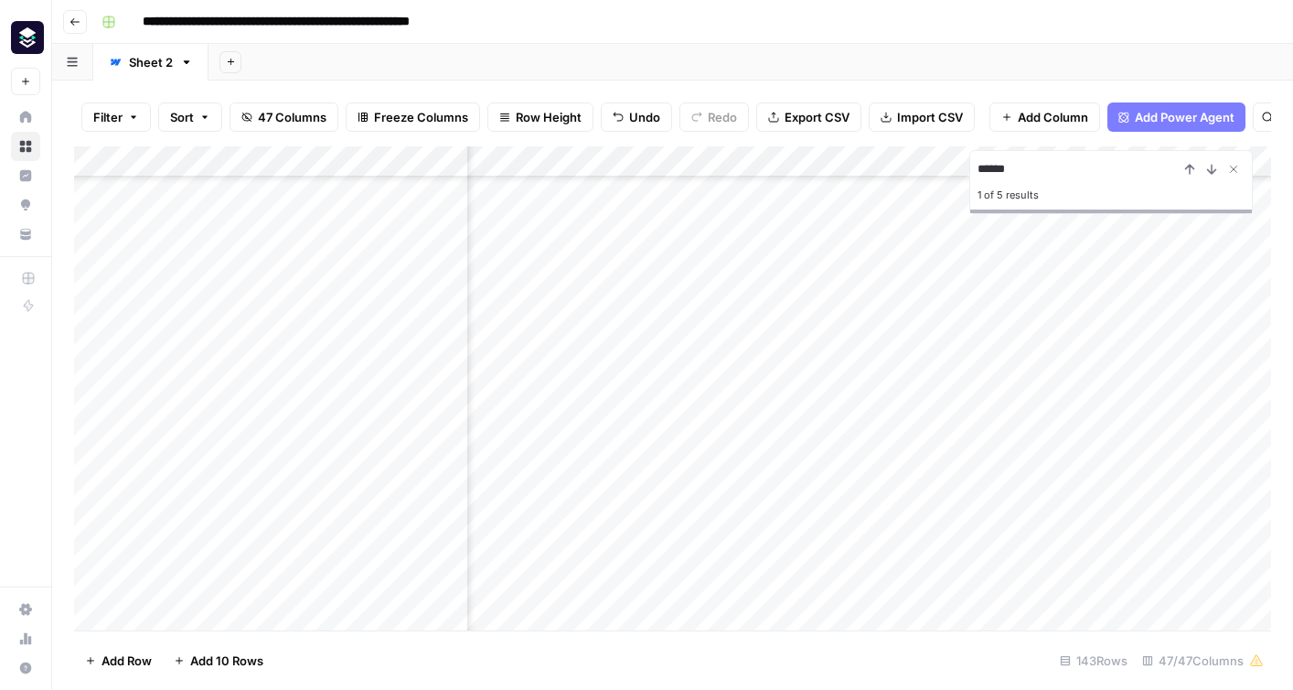
click at [628, 348] on div "Add Column" at bounding box center [672, 388] width 1197 height 484
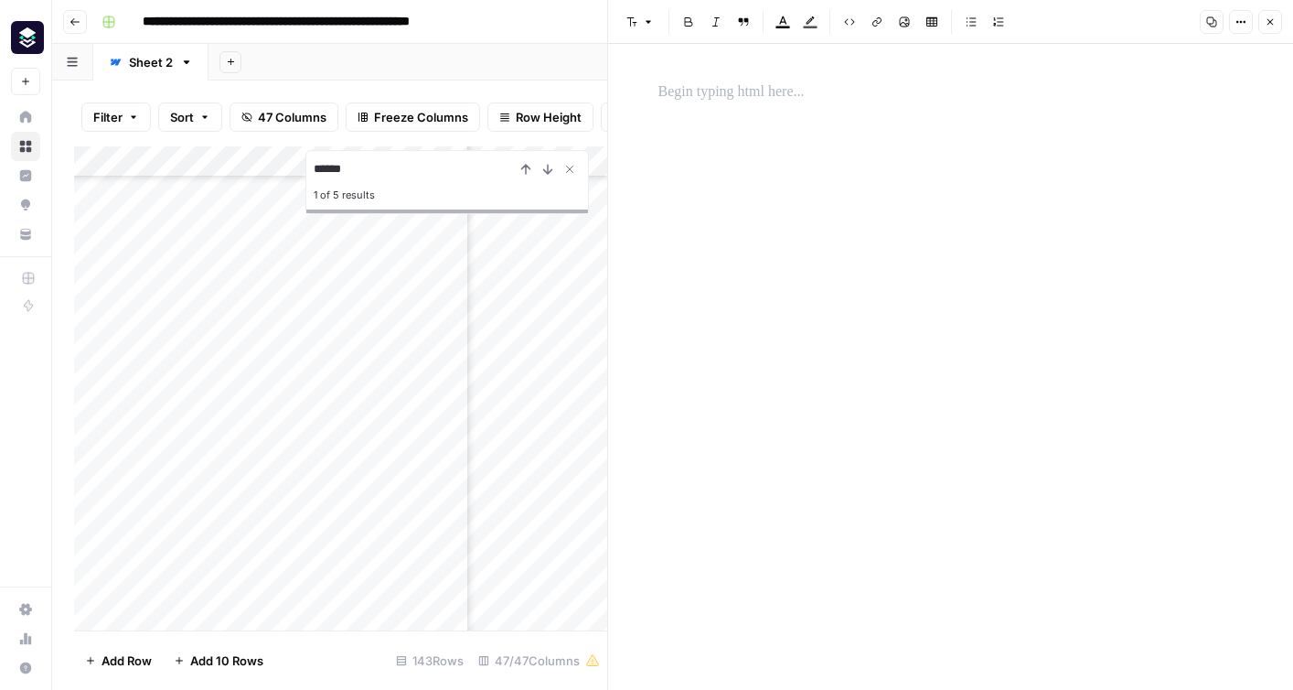
click at [672, 114] on div at bounding box center [950, 352] width 607 height 558
click at [685, 82] on p at bounding box center [950, 92] width 585 height 24
click at [1273, 18] on icon "button" at bounding box center [1270, 21] width 11 height 11
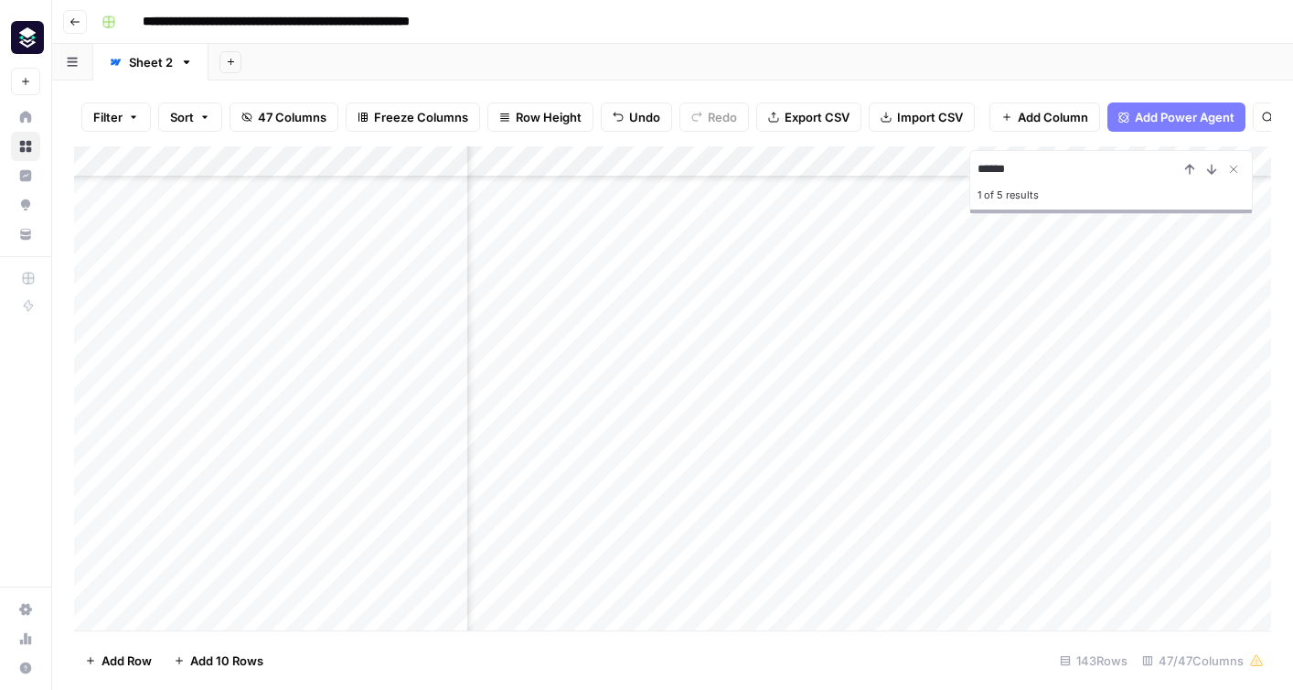
click at [797, 341] on div "Add Column" at bounding box center [672, 388] width 1197 height 484
click at [797, 341] on div at bounding box center [998, 347] width 555 height 34
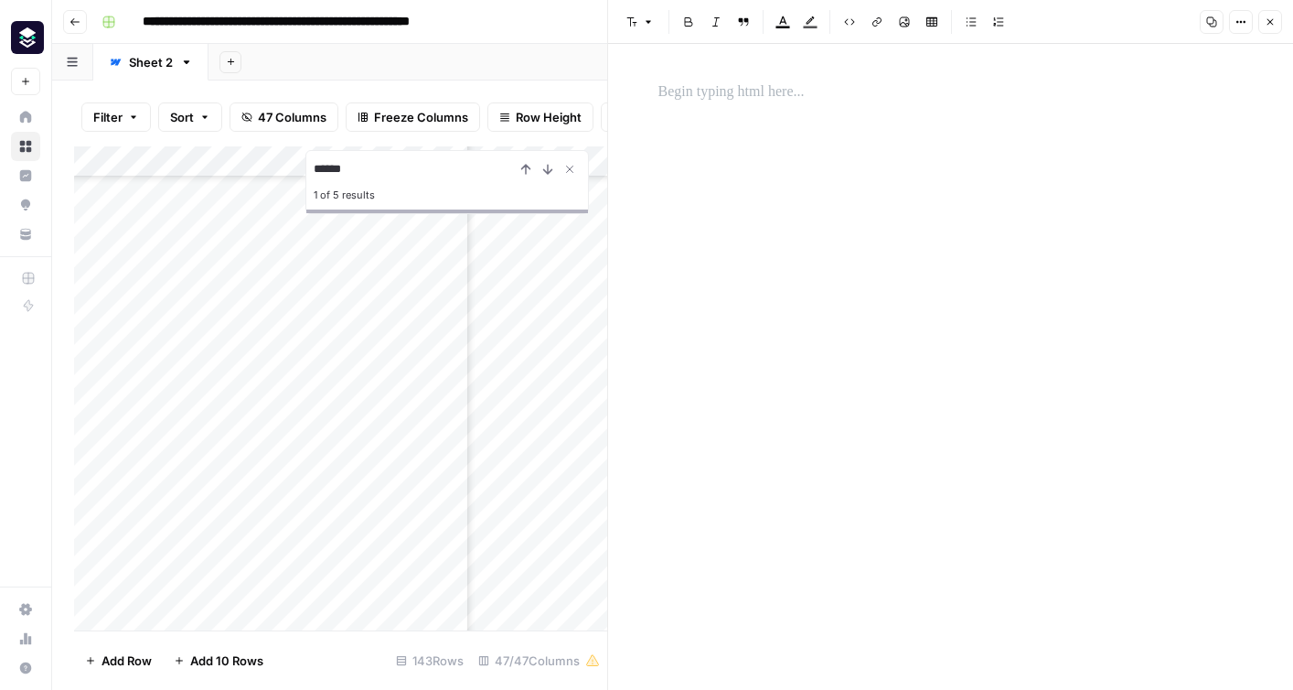
click at [709, 104] on div at bounding box center [950, 92] width 607 height 38
click at [1273, 21] on icon "button" at bounding box center [1270, 21] width 11 height 11
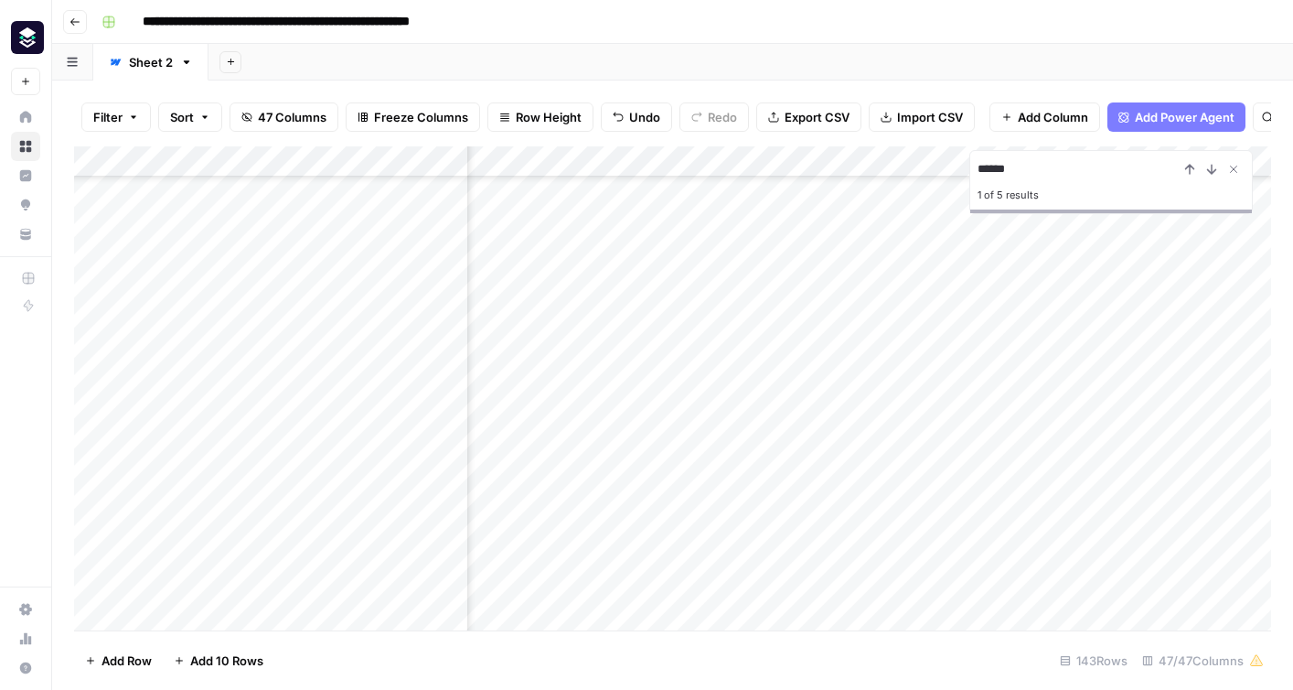
scroll to position [808, 1936]
click at [796, 353] on div "Add Column" at bounding box center [672, 388] width 1197 height 484
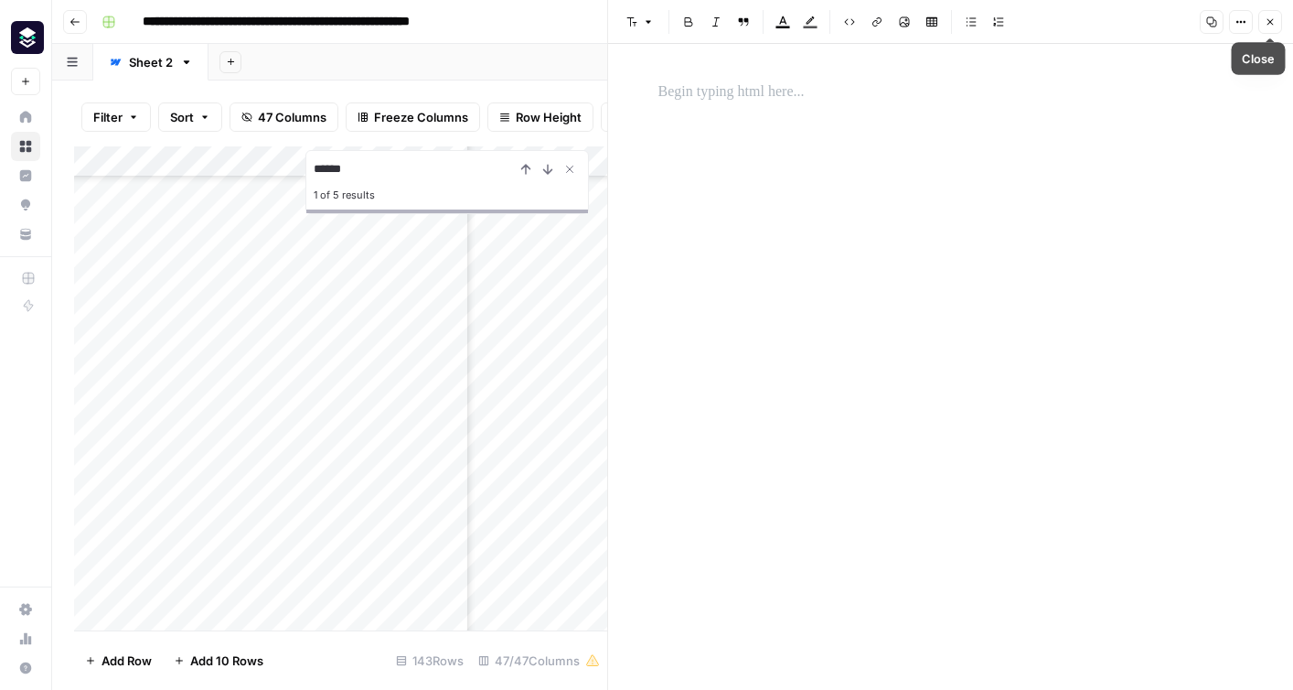
click at [1275, 26] on icon "button" at bounding box center [1270, 21] width 11 height 11
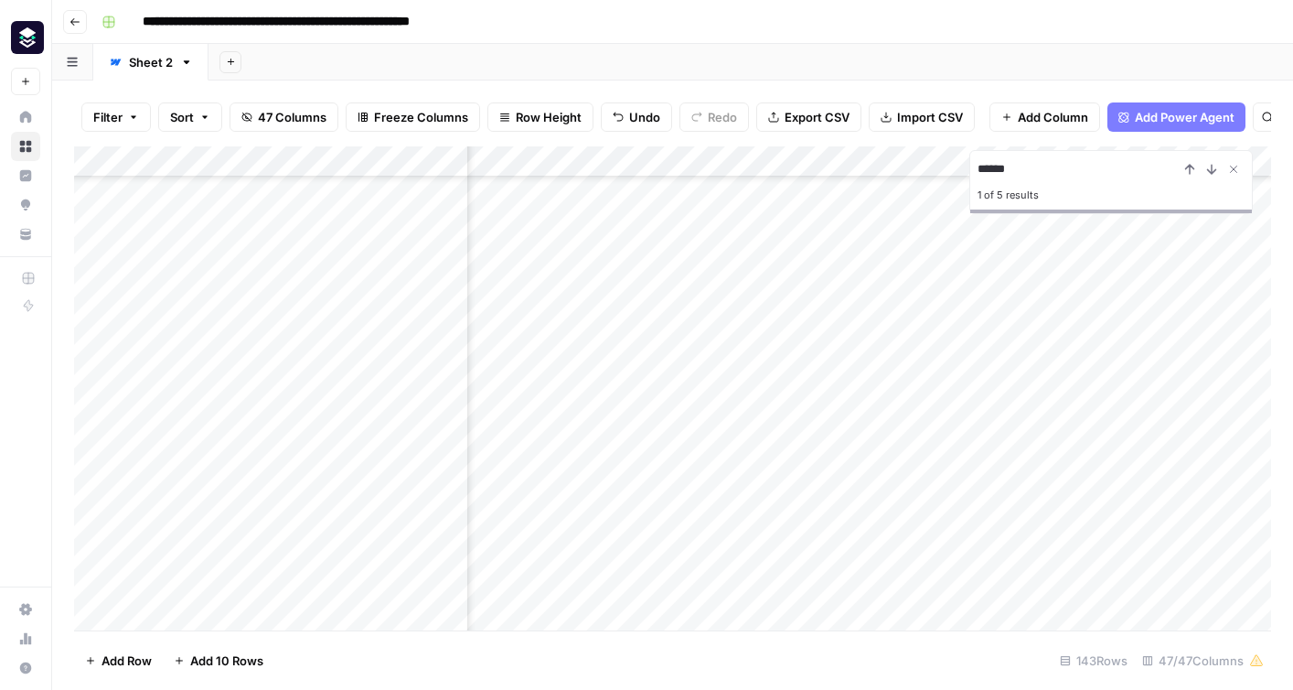
scroll to position [808, 1911]
click at [780, 359] on div "Add Column" at bounding box center [672, 388] width 1197 height 484
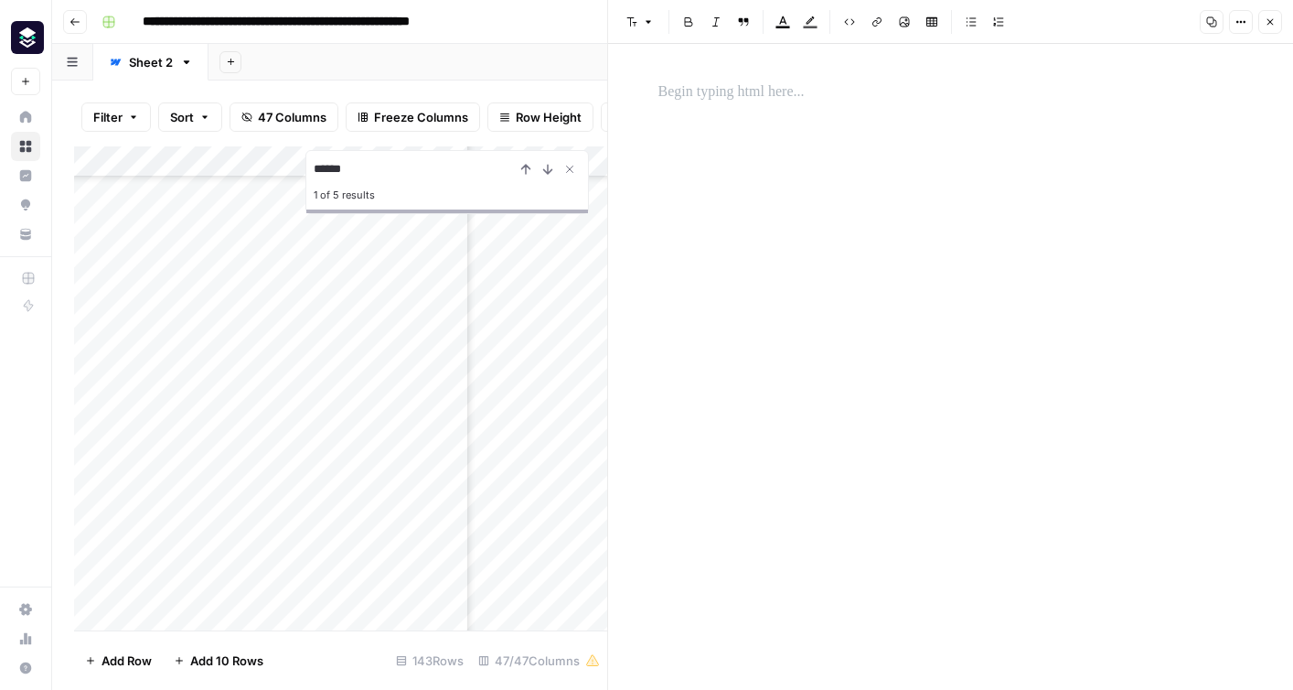
click at [667, 109] on div at bounding box center [950, 92] width 607 height 38
click at [1273, 29] on button "Close" at bounding box center [1270, 22] width 24 height 24
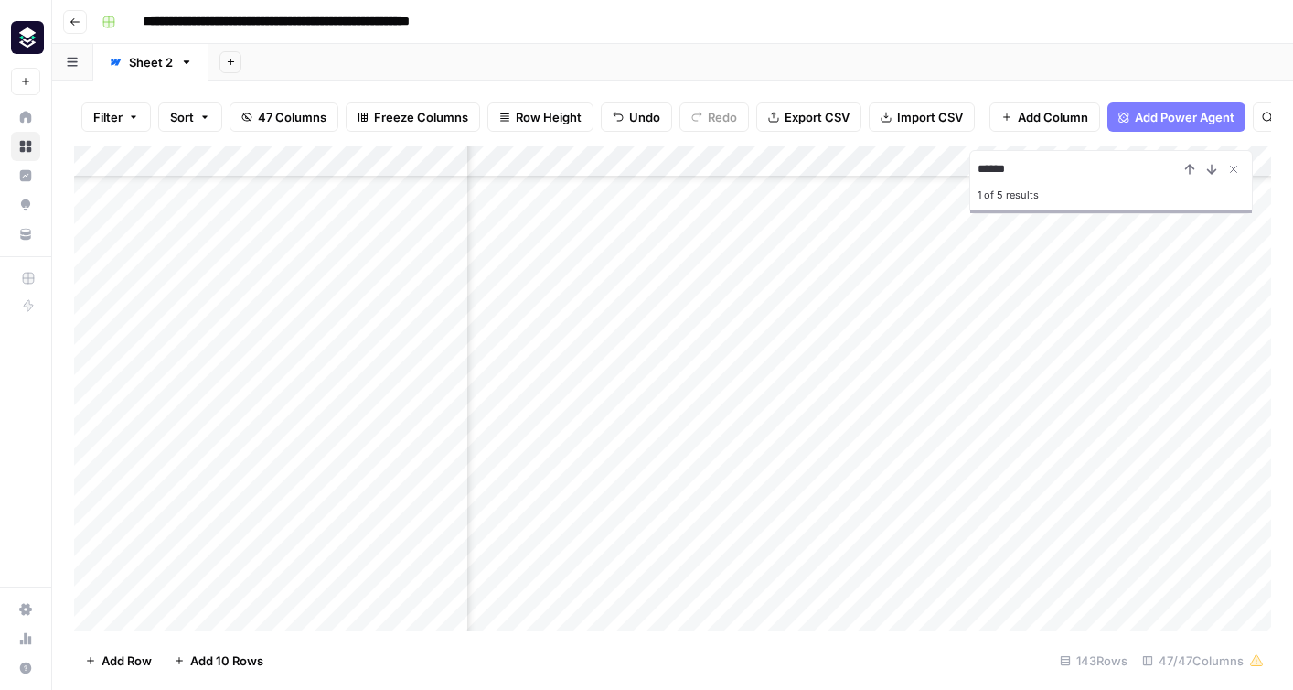
click at [958, 353] on div "Add Column" at bounding box center [672, 388] width 1197 height 484
type textarea "***"
click at [1143, 494] on div "Add Column" at bounding box center [672, 388] width 1197 height 484
click at [1159, 361] on div "Add Column" at bounding box center [672, 388] width 1197 height 484
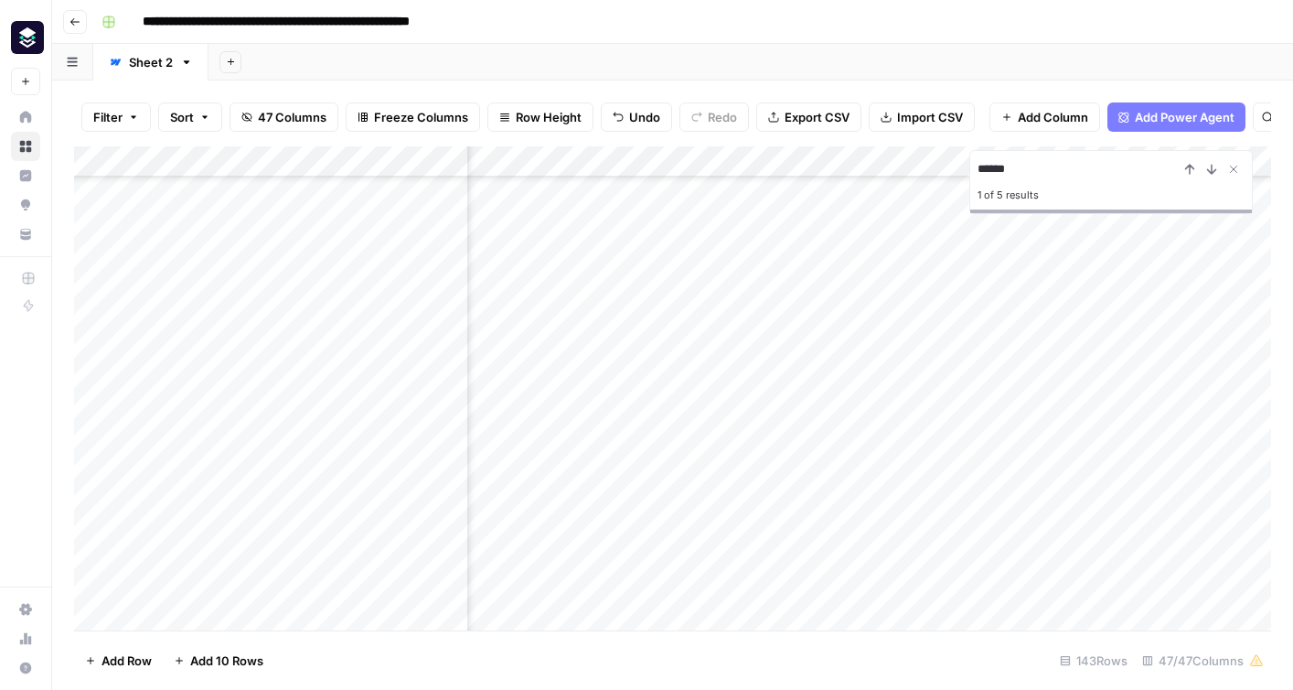
click at [1159, 361] on div "Add Column" at bounding box center [672, 388] width 1197 height 484
type textarea "***"
click at [1180, 457] on div "Add Column" at bounding box center [672, 388] width 1197 height 484
click at [1152, 344] on div "Add Column" at bounding box center [672, 388] width 1197 height 484
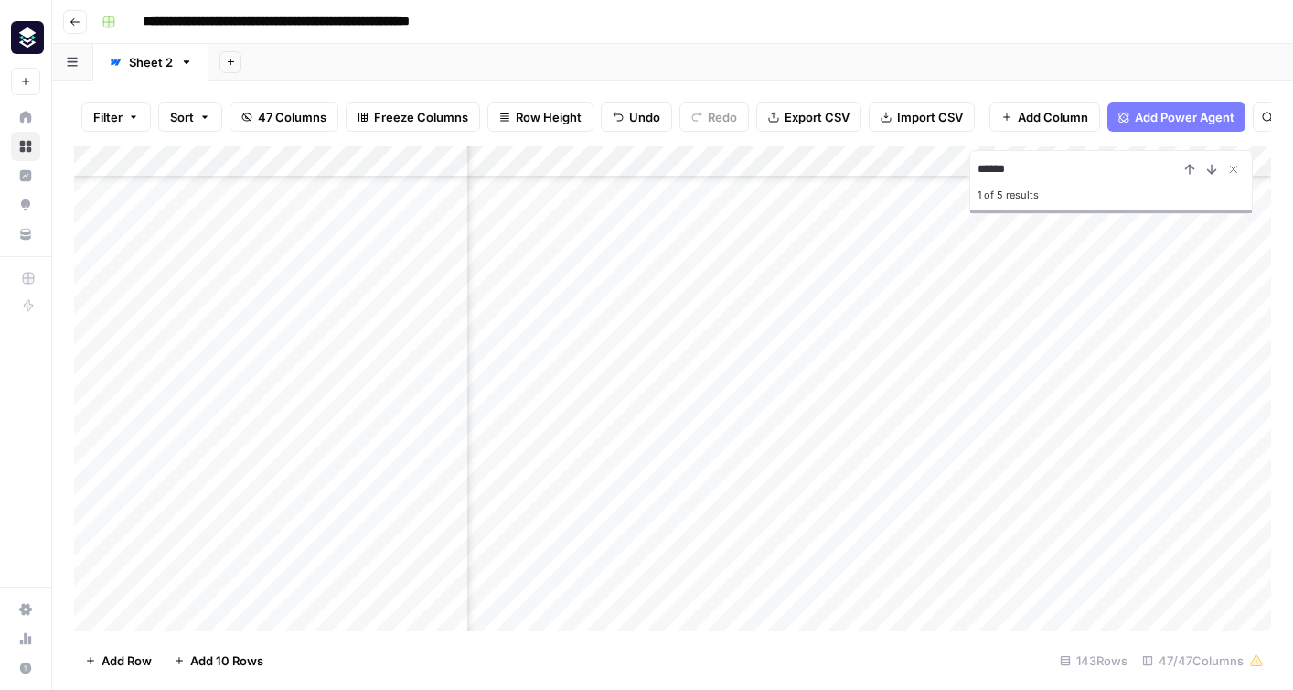
scroll to position [808, 468]
click at [723, 313] on div "Add Column" at bounding box center [672, 388] width 1197 height 484
click at [716, 278] on div "Add Column" at bounding box center [672, 388] width 1197 height 484
click at [716, 278] on textarea "**********" at bounding box center [776, 286] width 293 height 26
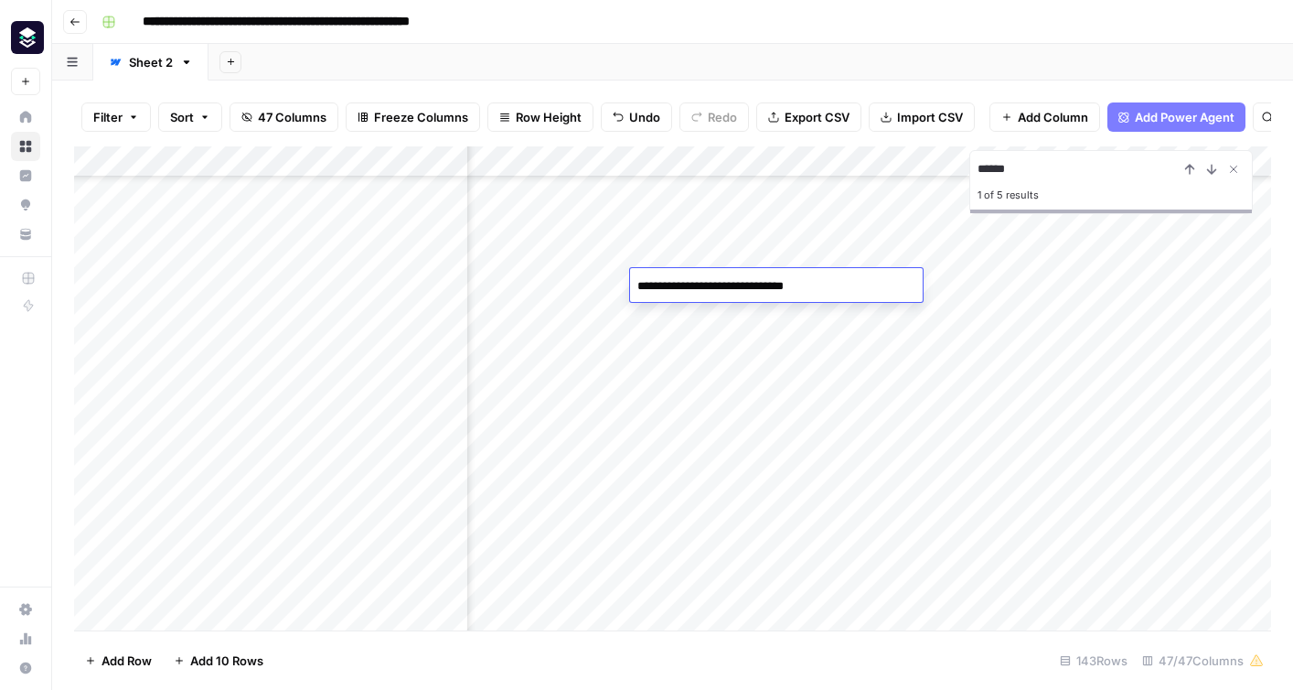
click at [716, 278] on textarea "**********" at bounding box center [776, 286] width 293 height 26
click at [681, 348] on div "Add Column" at bounding box center [672, 388] width 1197 height 484
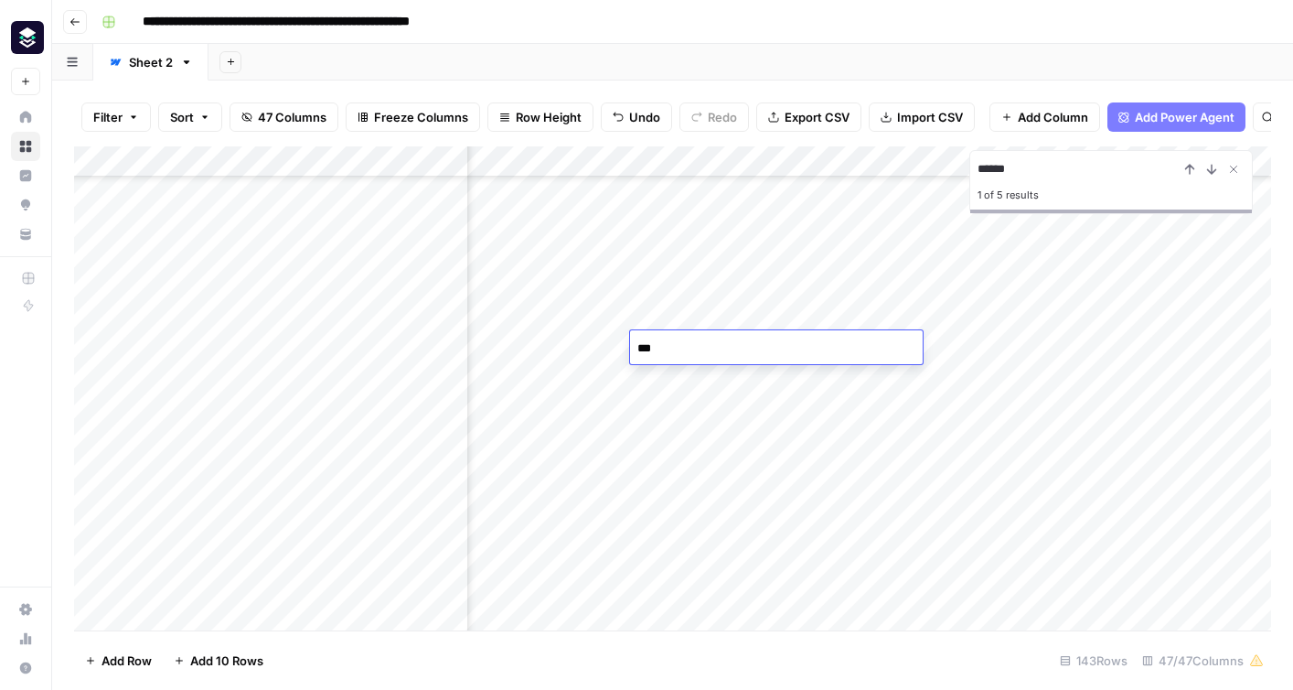
click at [681, 348] on textarea "***" at bounding box center [776, 349] width 293 height 26
type textarea "**********"
click at [591, 360] on div "Add Column" at bounding box center [672, 388] width 1197 height 484
click at [744, 482] on div "Add Column" at bounding box center [672, 388] width 1197 height 484
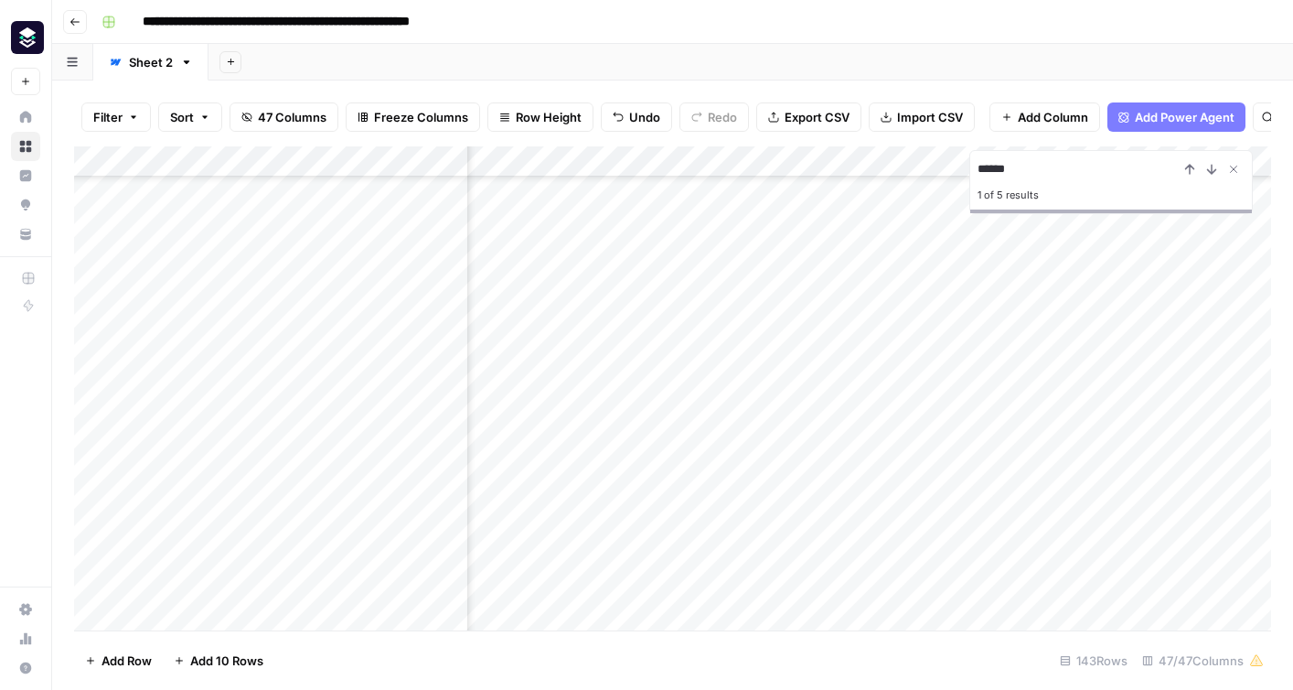
click at [744, 482] on div "Add Column" at bounding box center [672, 388] width 1197 height 484
type textarea "**********"
click at [601, 558] on div "Add Column" at bounding box center [672, 388] width 1197 height 484
click at [814, 485] on div "Add Column" at bounding box center [672, 388] width 1197 height 484
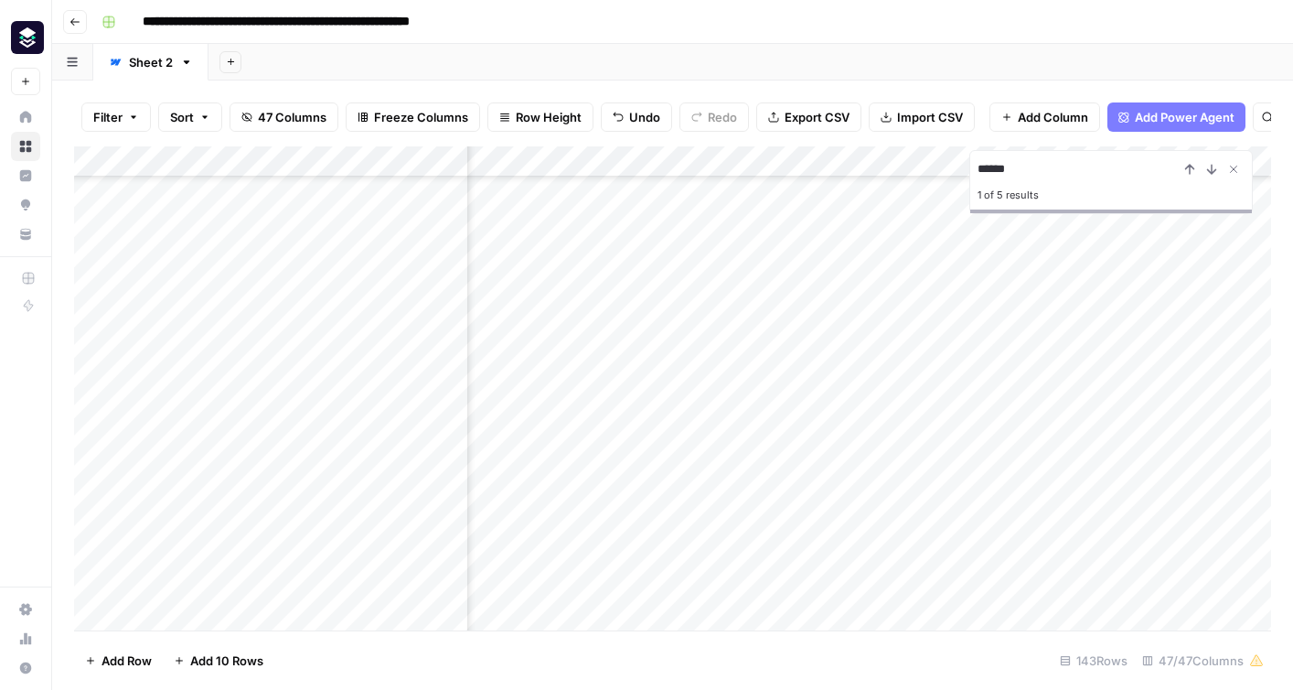
click at [814, 485] on div "Add Column" at bounding box center [672, 388] width 1197 height 484
click at [814, 485] on textarea "********" at bounding box center [923, 489] width 293 height 26
type textarea "**********"
click at [818, 584] on div "Add Column" at bounding box center [672, 388] width 1197 height 484
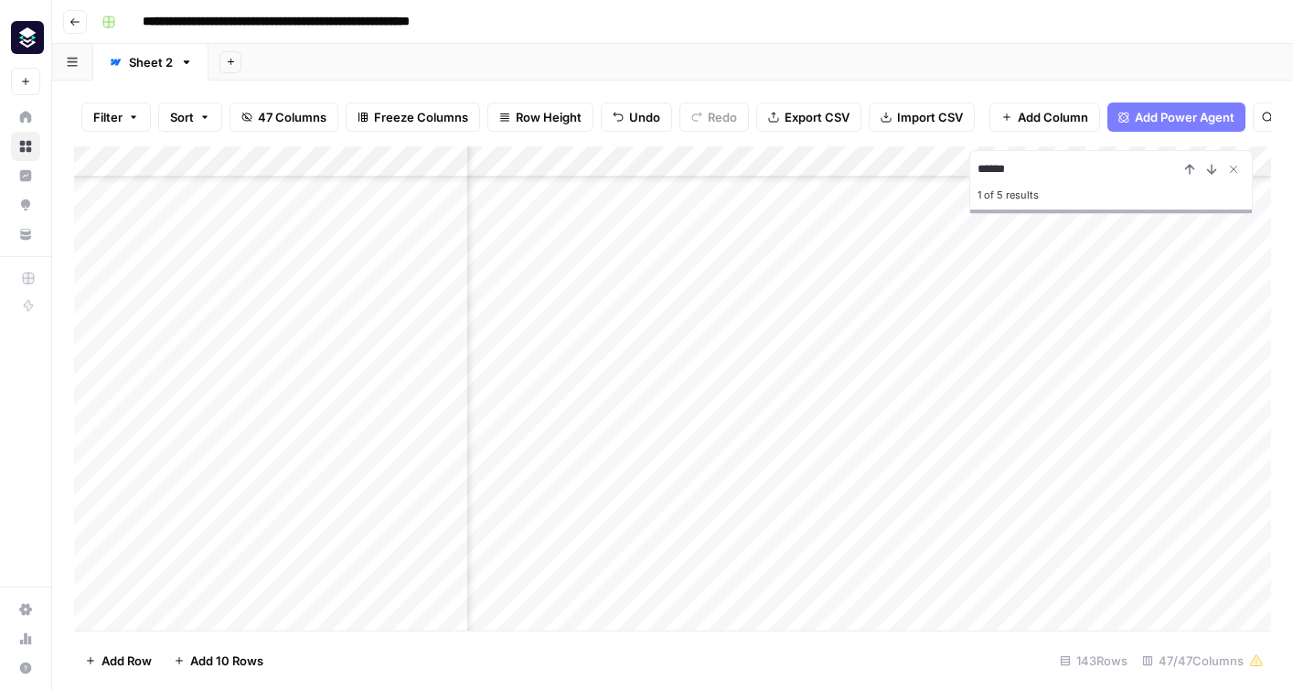
scroll to position [668, 6336]
click at [908, 322] on div "Add Column" at bounding box center [672, 388] width 1197 height 484
click at [1152, 486] on div "Add Column" at bounding box center [672, 388] width 1197 height 484
